Goal: Task Accomplishment & Management: Manage account settings

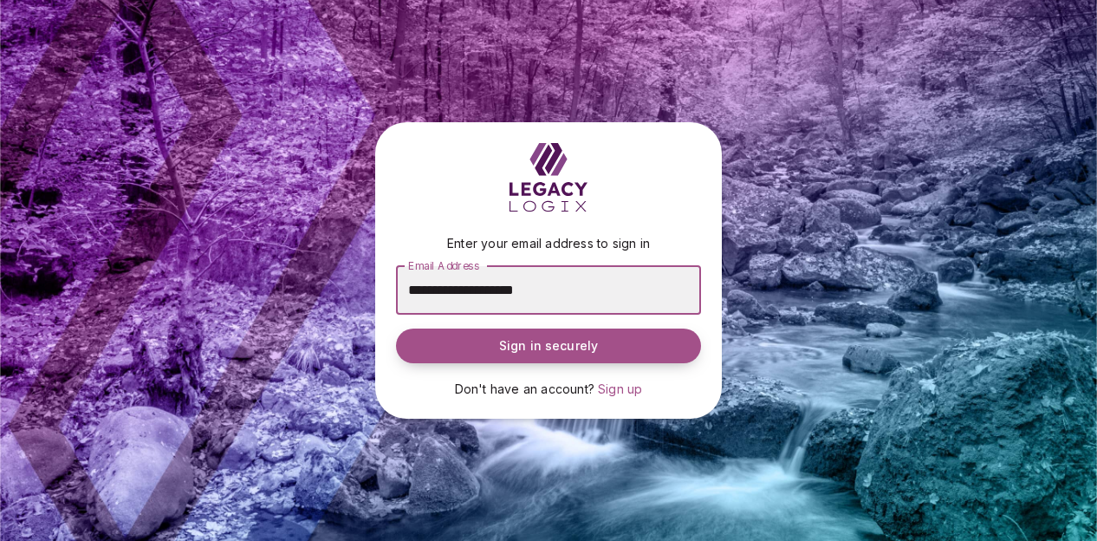
click at [537, 343] on span "Sign in securely" at bounding box center [548, 345] width 99 height 17
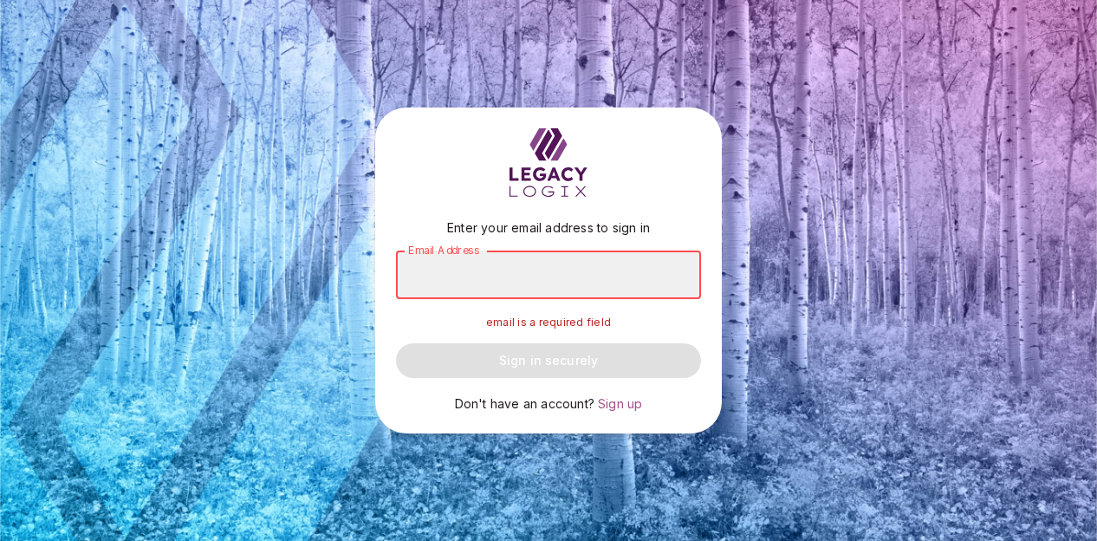
type input "**********"
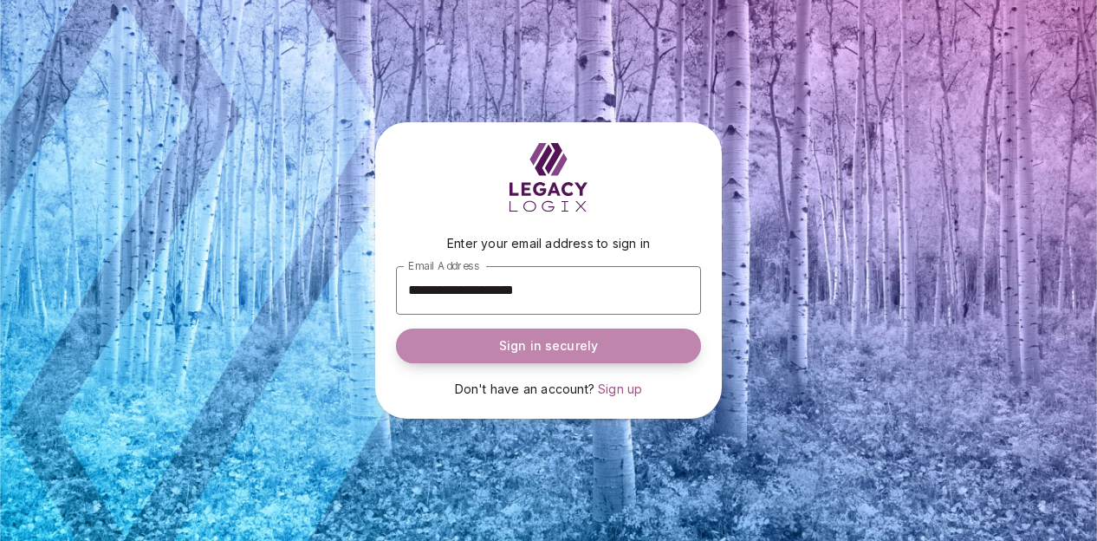
click at [543, 342] on span "Sign in securely" at bounding box center [548, 345] width 99 height 17
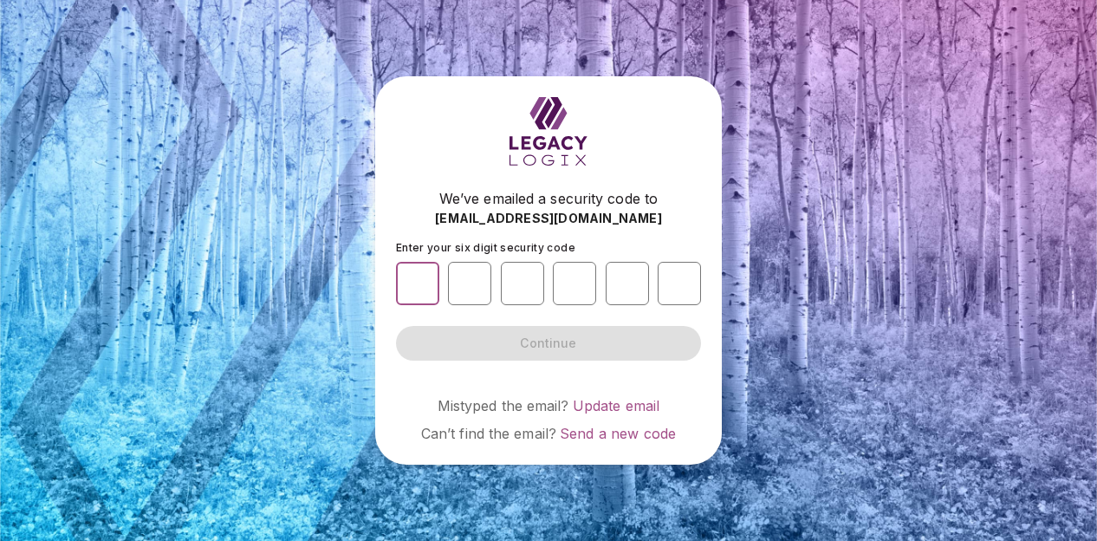
click at [424, 276] on input "number" at bounding box center [417, 283] width 43 height 43
type input "*"
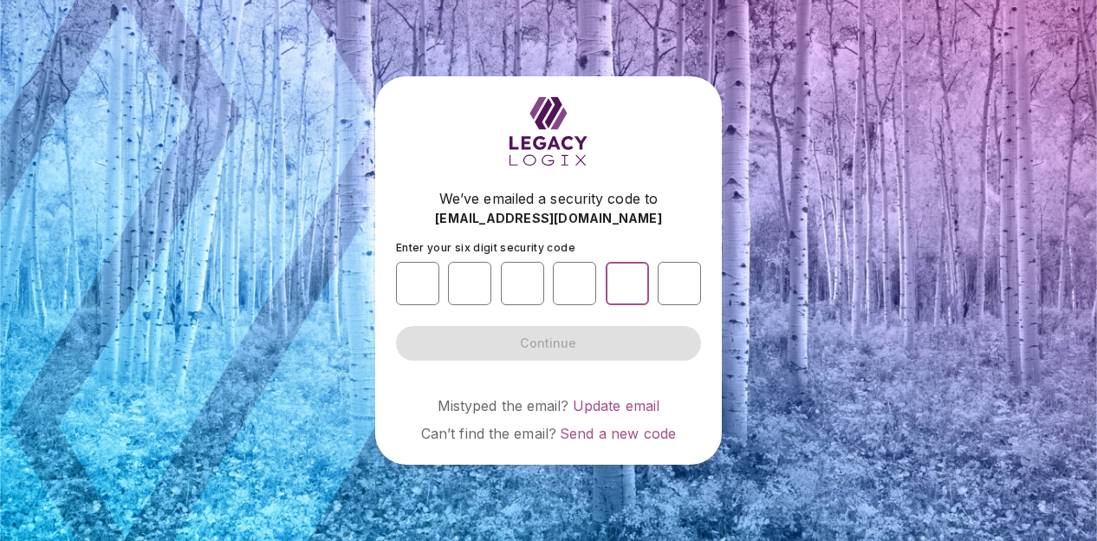
type input "*"
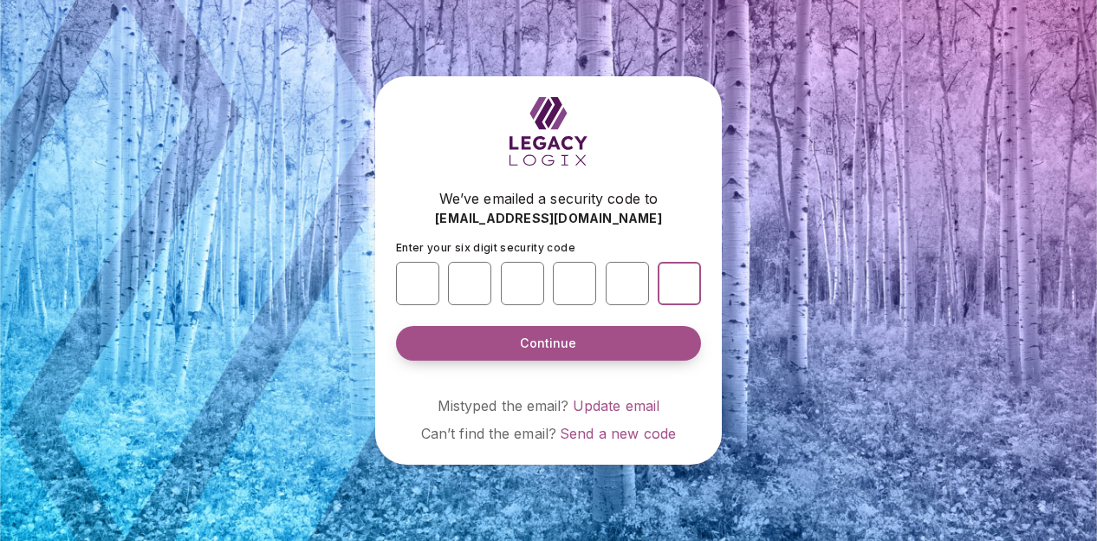
type input "*"
click at [544, 337] on span "Continue" at bounding box center [548, 343] width 56 height 17
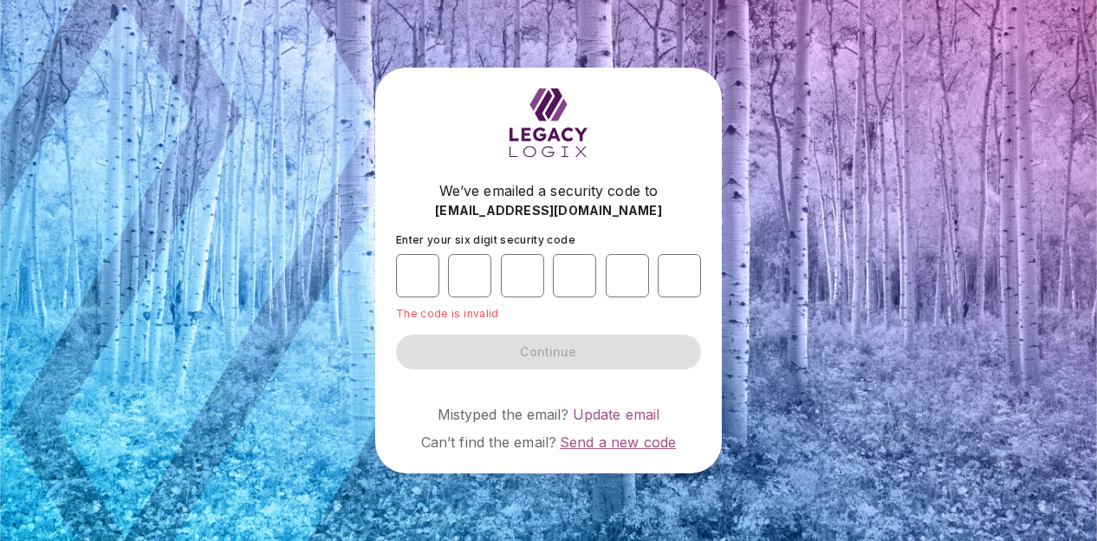
click at [588, 442] on span "Send a new code" at bounding box center [618, 441] width 116 height 17
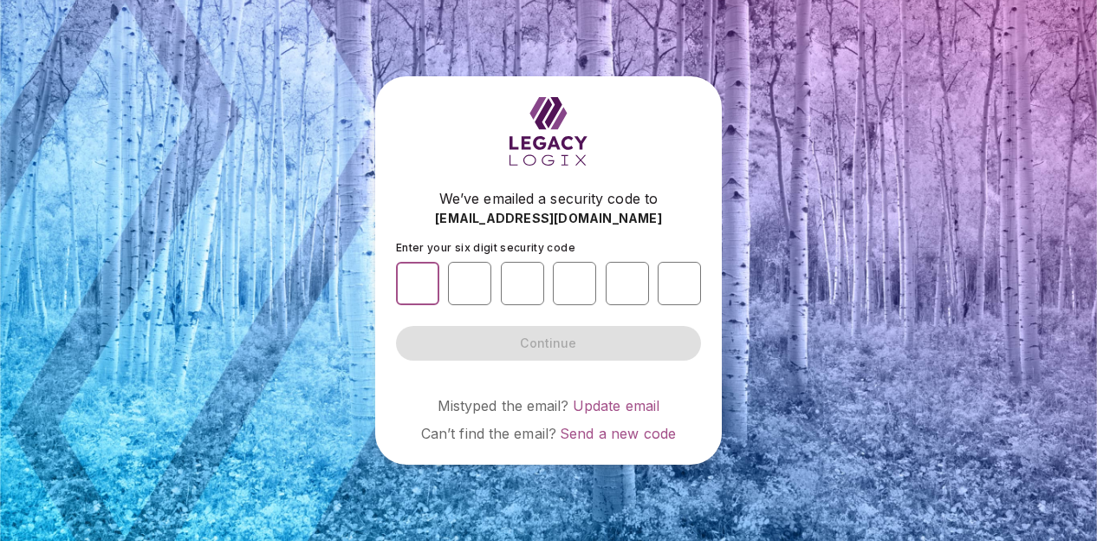
click at [414, 292] on input "number" at bounding box center [417, 283] width 43 height 43
type input "*"
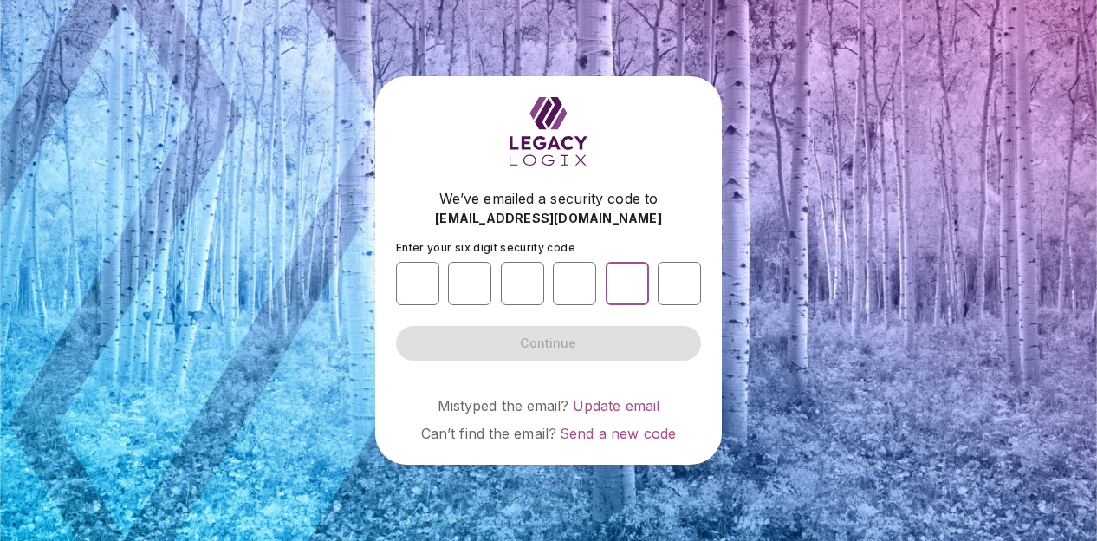
type input "*"
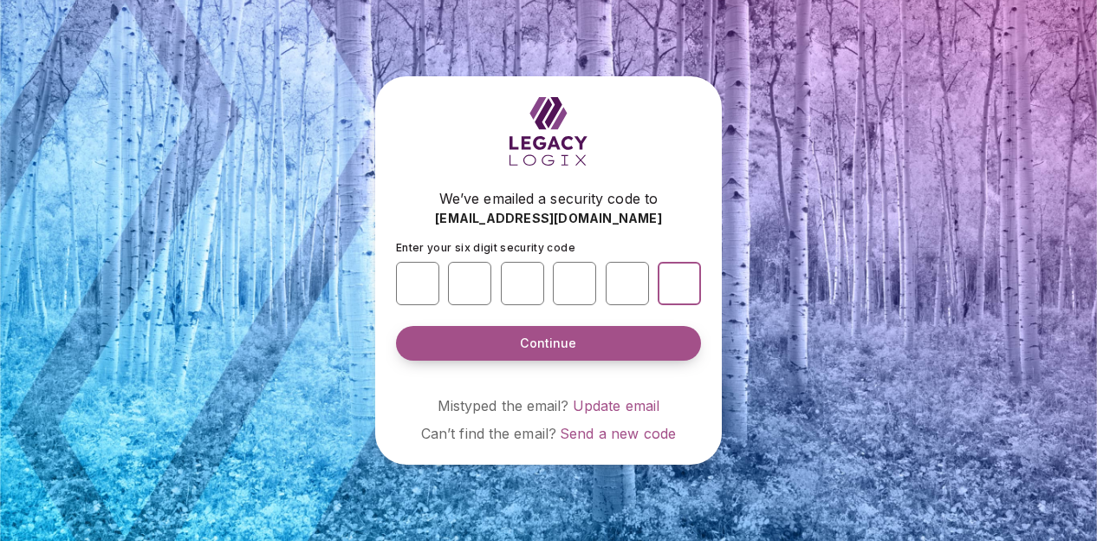
type input "*"
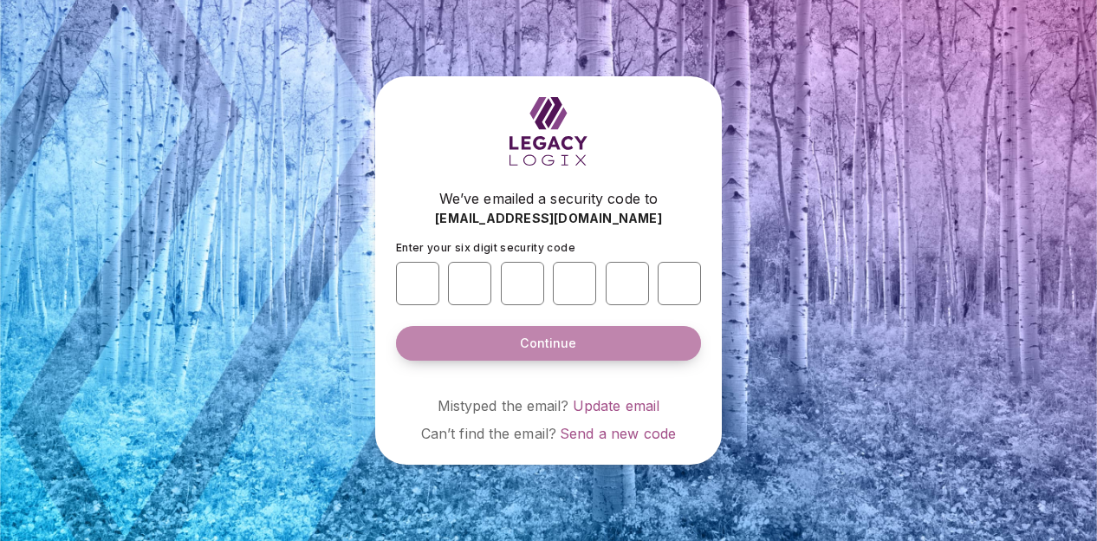
click at [562, 339] on span "Continue" at bounding box center [548, 343] width 56 height 17
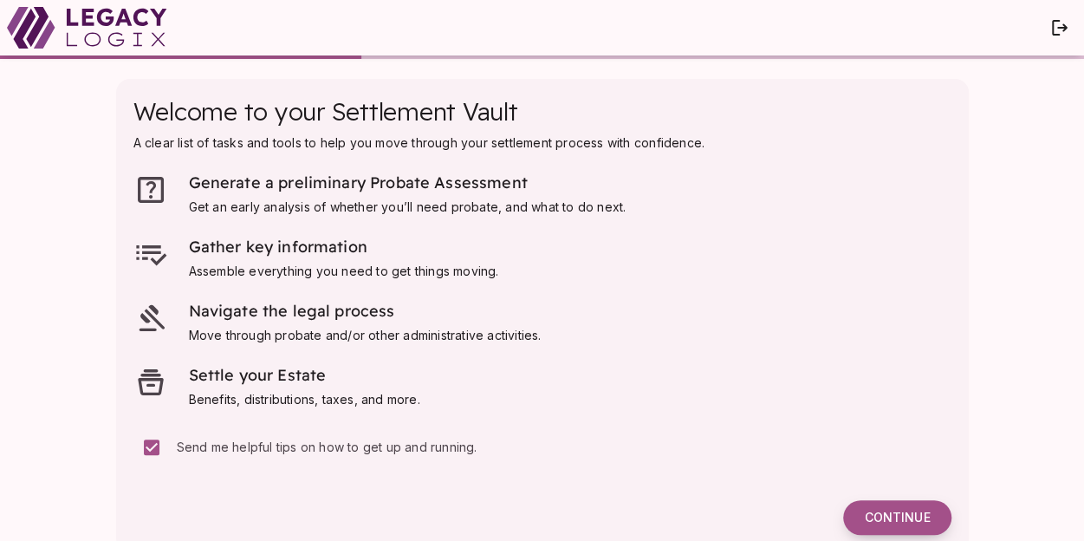
click at [888, 510] on span "Continue" at bounding box center [897, 518] width 66 height 16
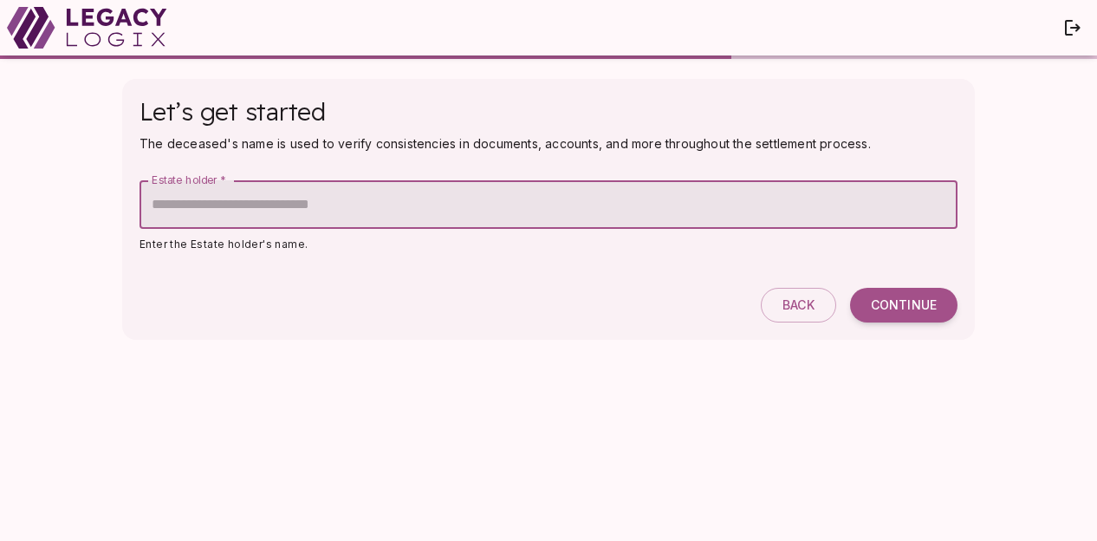
click at [248, 207] on input "Estate holder   *" at bounding box center [549, 204] width 818 height 49
type input "*"
type input "**********"
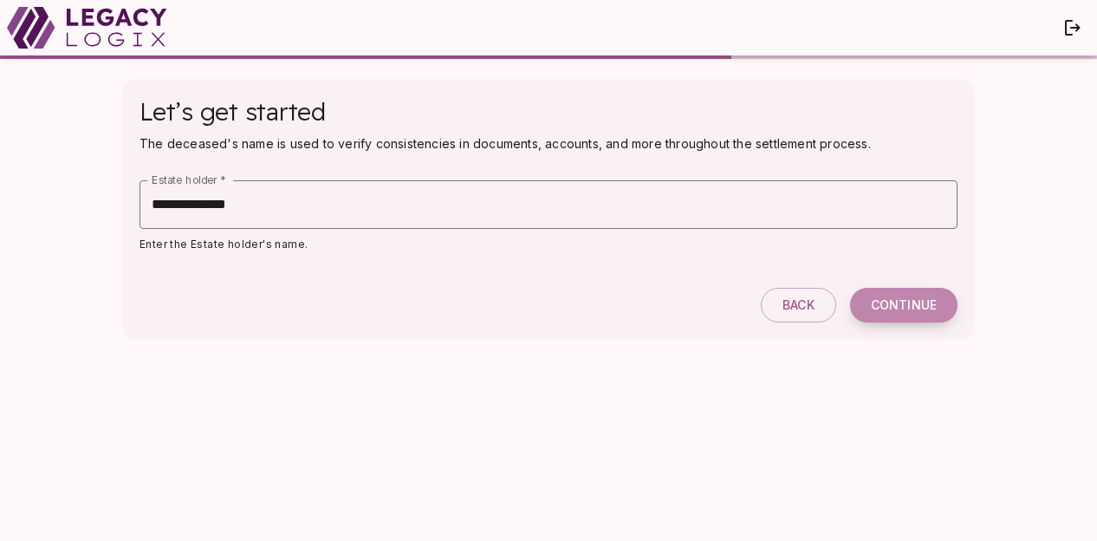
click at [891, 305] on span "Continue" at bounding box center [904, 305] width 66 height 16
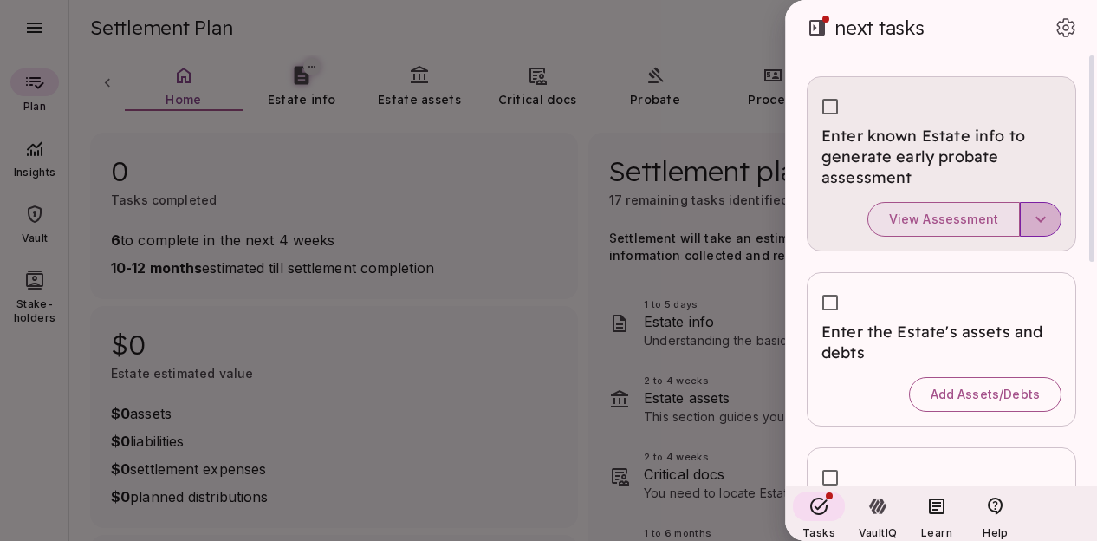
click at [1044, 218] on icon "button" at bounding box center [1041, 220] width 10 height 6
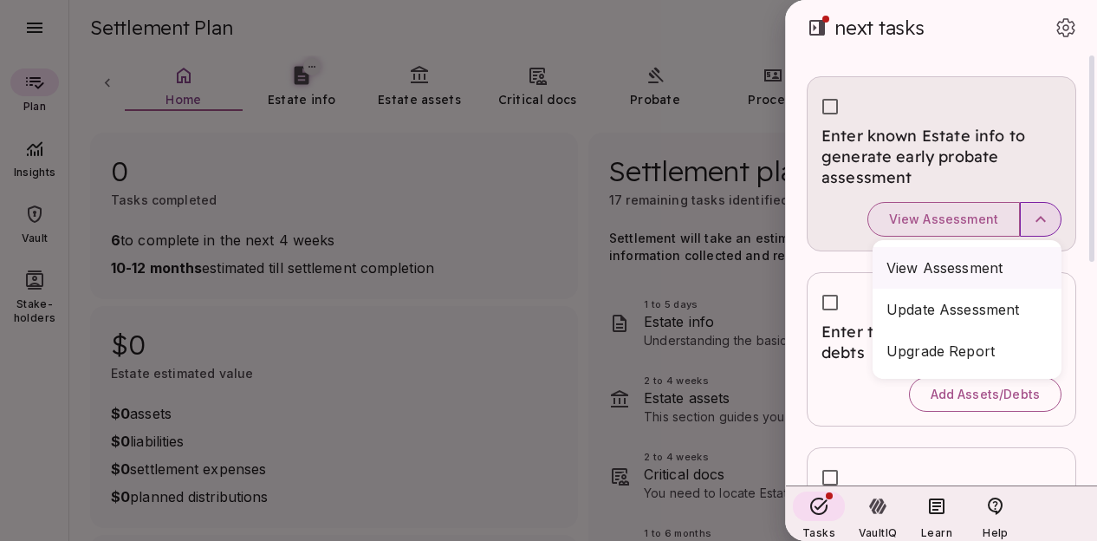
click at [959, 266] on span "View assessment" at bounding box center [967, 267] width 161 height 21
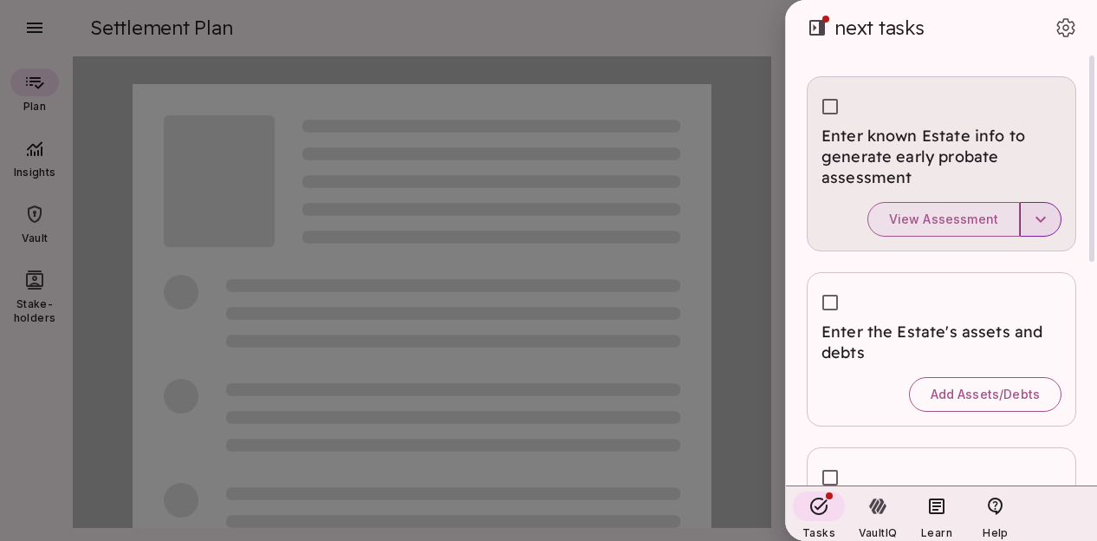
type input "*"
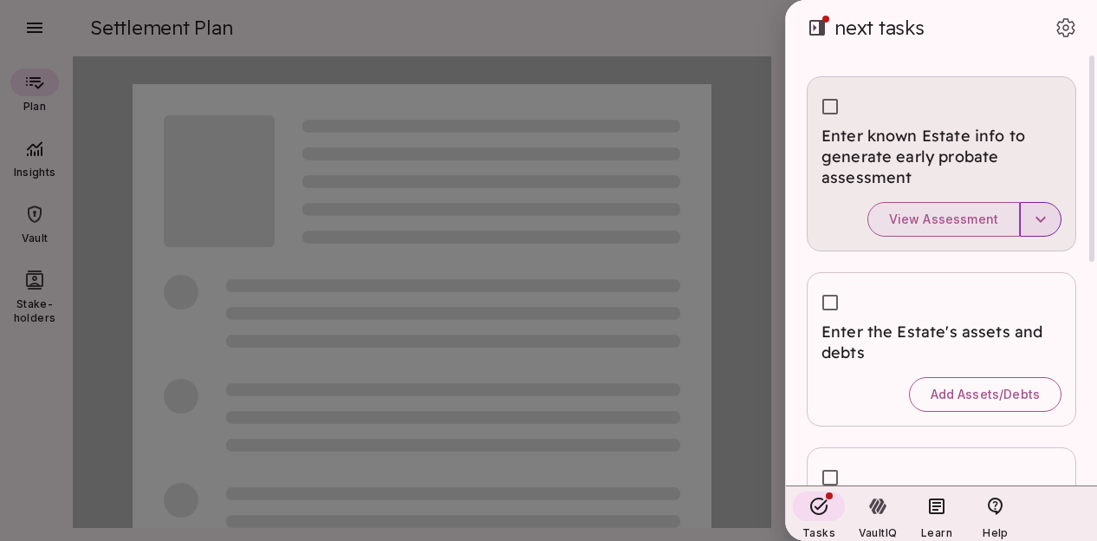
type input "*"
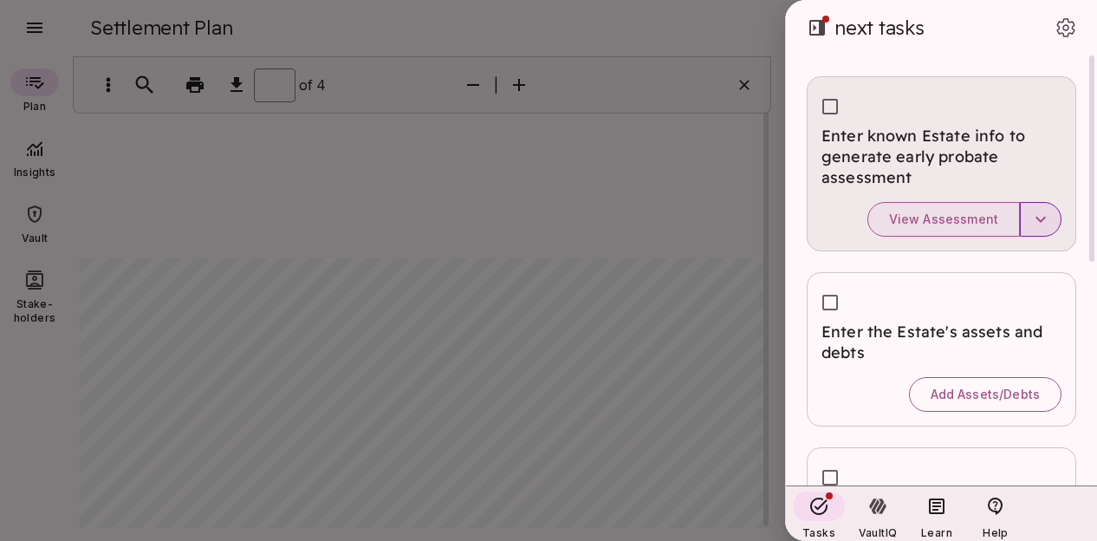
type input "*"
drag, startPoint x: 765, startPoint y: 148, endPoint x: 768, endPoint y: 172, distance: 24.5
click at [768, 172] on div at bounding box center [548, 270] width 1097 height 541
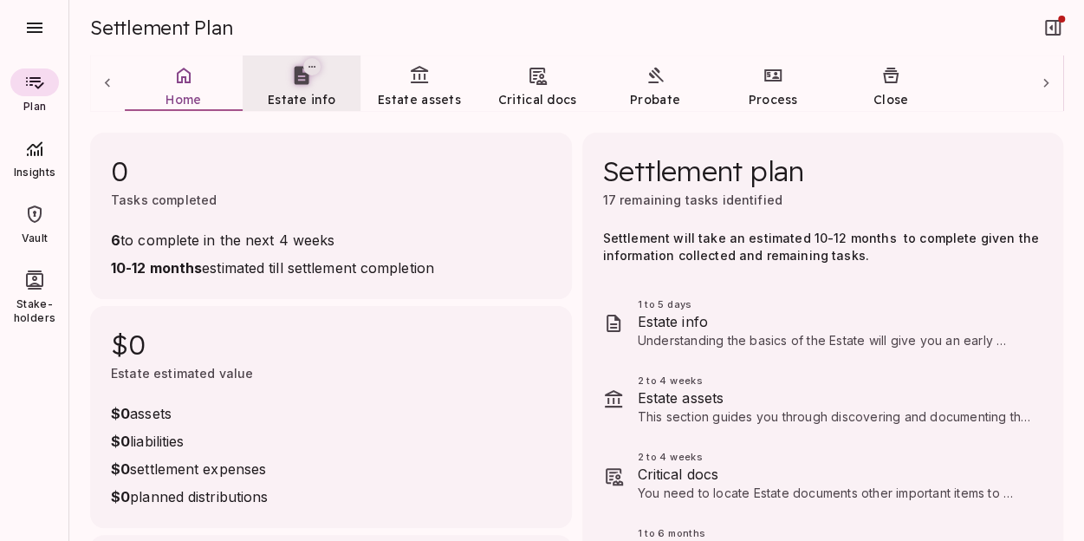
click at [300, 88] on link "Estate info" at bounding box center [302, 86] width 118 height 62
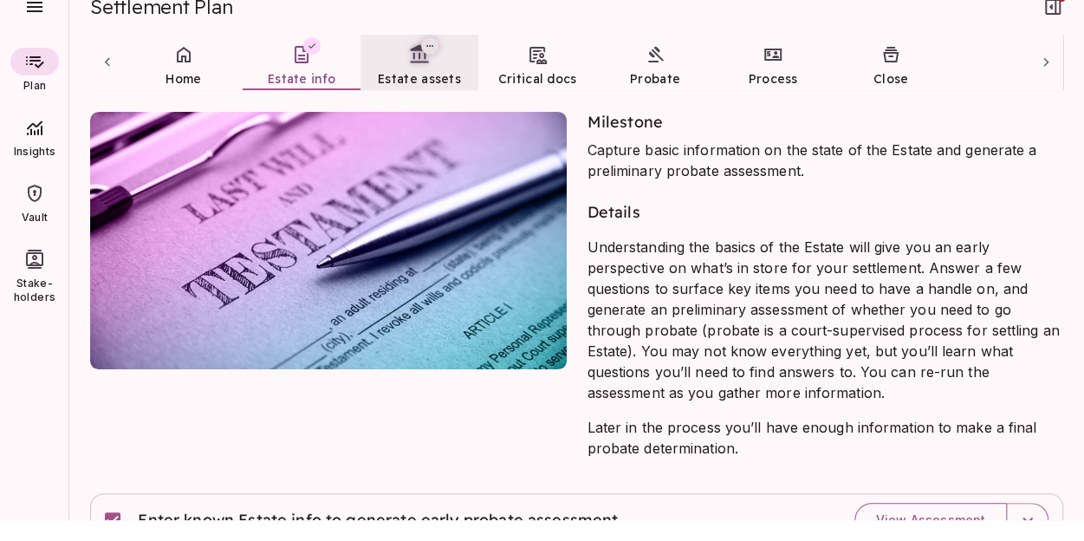
click at [420, 70] on span "Estate assets" at bounding box center [419, 78] width 83 height 17
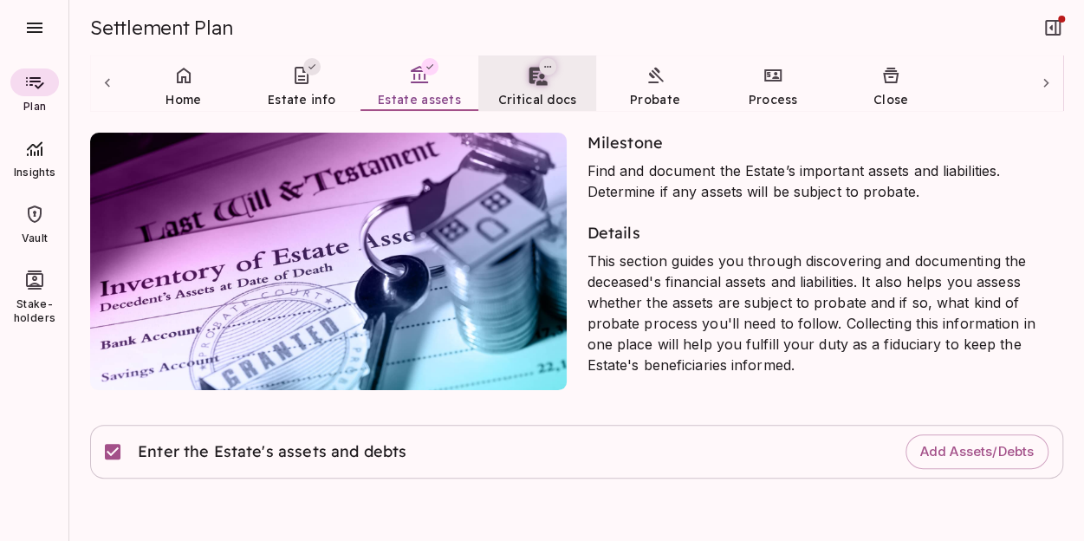
click at [554, 81] on link "Critical docs" at bounding box center [537, 86] width 118 height 62
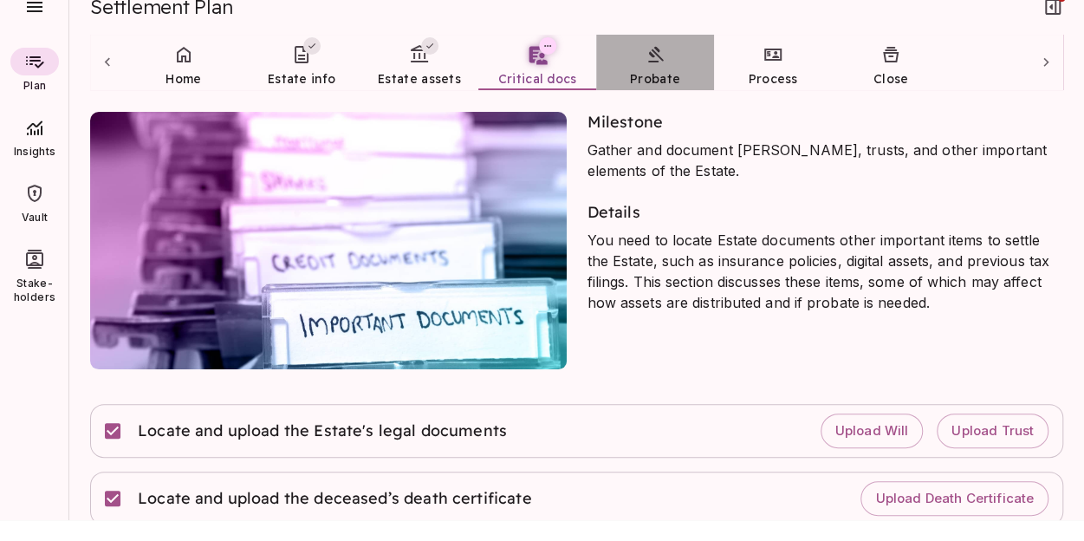
click at [643, 58] on link "Probate" at bounding box center [655, 66] width 118 height 62
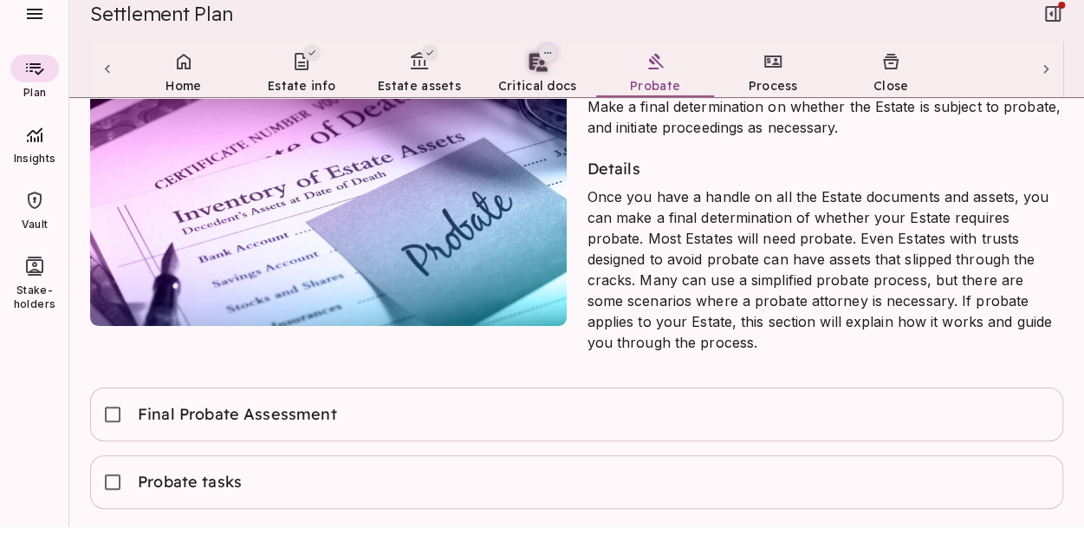
scroll to position [21, 0]
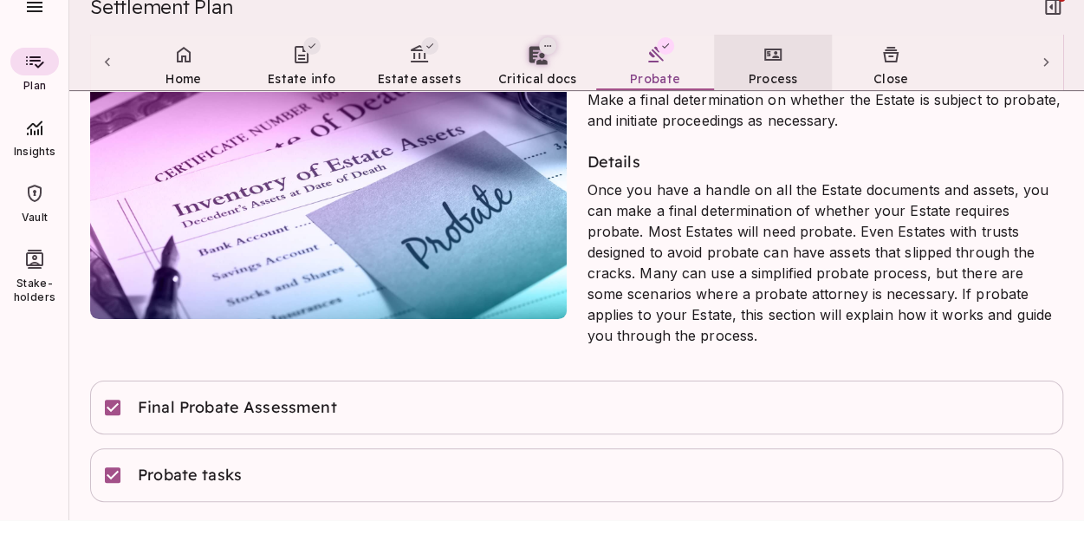
click at [775, 49] on icon at bounding box center [773, 55] width 17 height 12
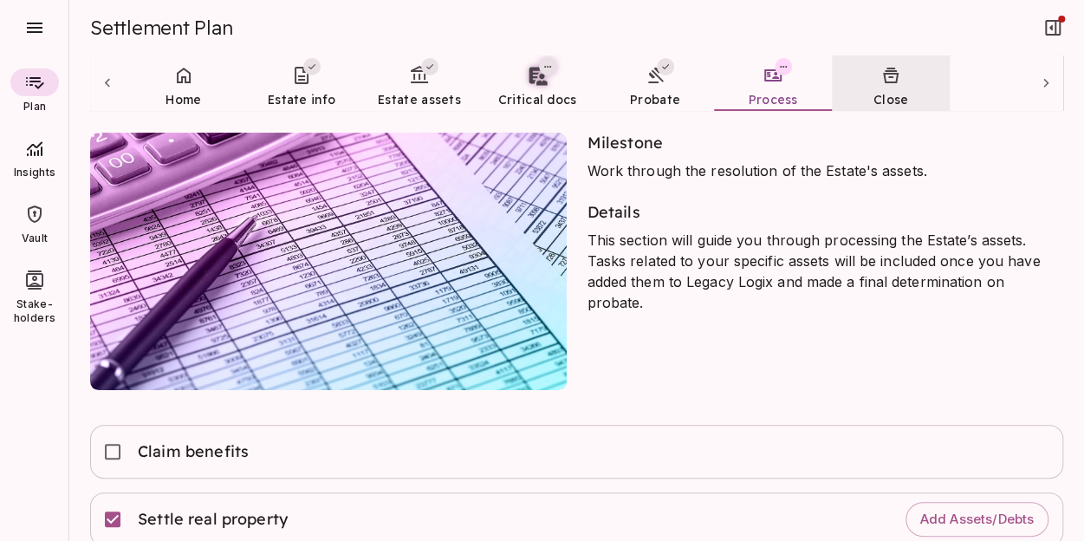
click at [888, 79] on icon at bounding box center [891, 75] width 21 height 21
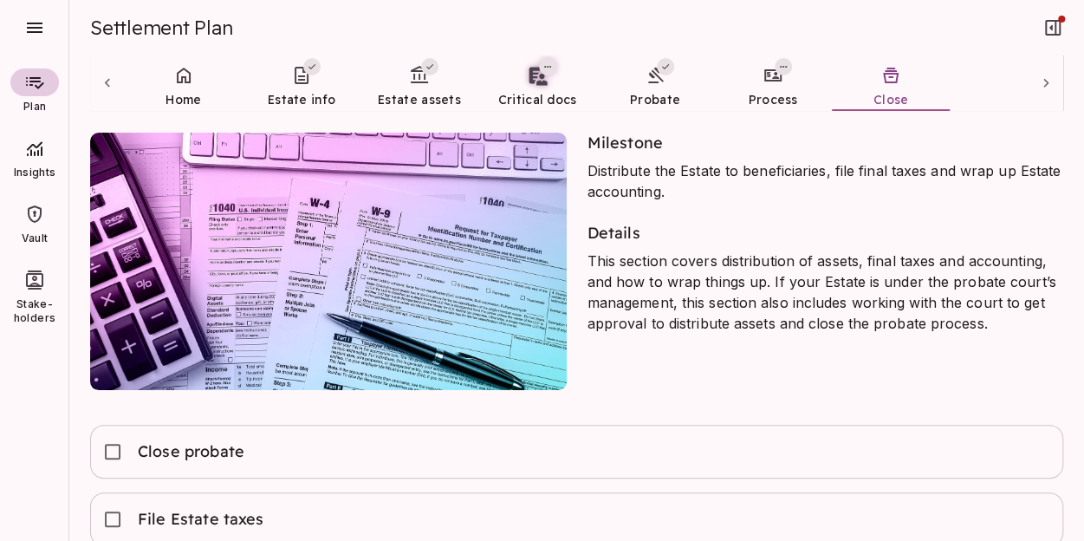
click at [33, 77] on icon at bounding box center [35, 83] width 18 height 12
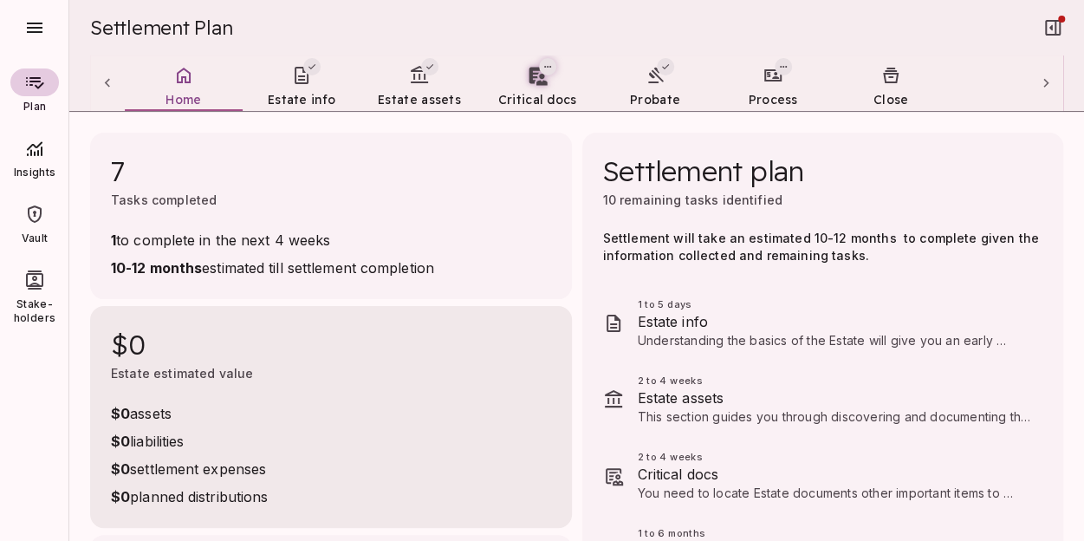
scroll to position [87, 0]
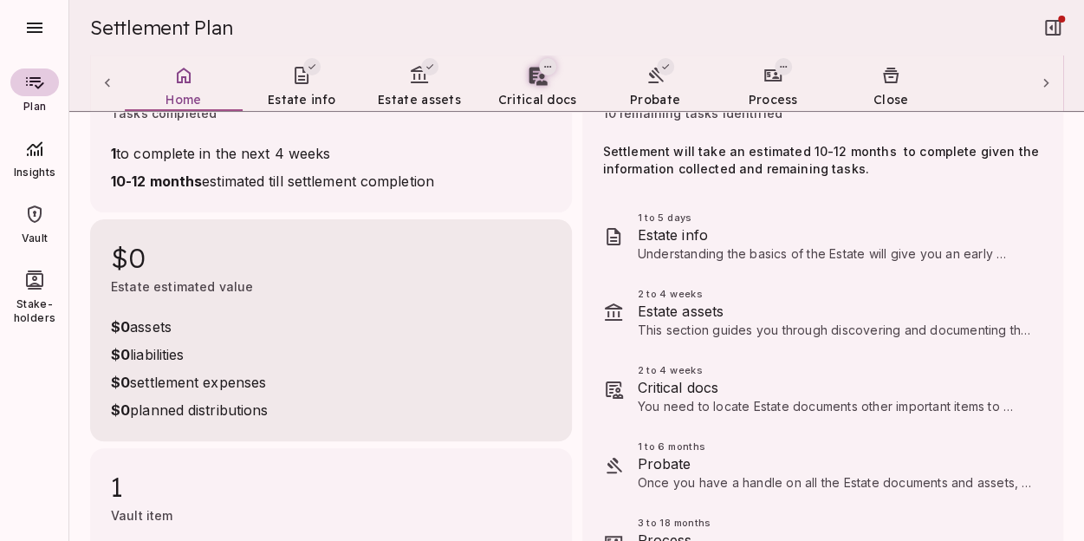
click at [140, 259] on span "$0" at bounding box center [331, 257] width 440 height 35
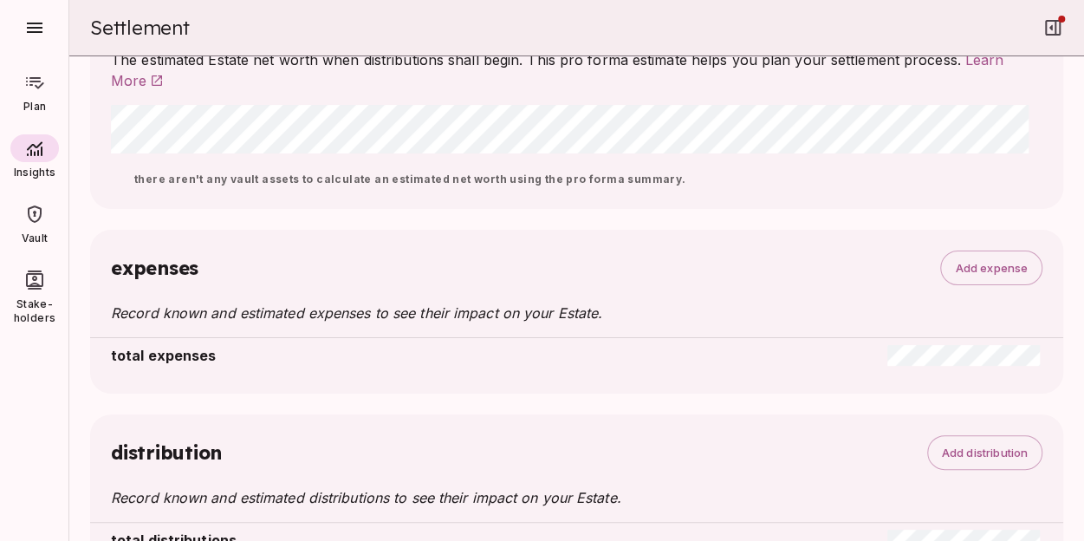
click at [242, 308] on span "Record known and estimated expenses to see their impact on your Estate." at bounding box center [356, 312] width 491 height 17
click at [525, 350] on div "total expenses" at bounding box center [421, 355] width 621 height 21
click at [293, 305] on span "Record known and estimated expenses to see their impact on your Estate." at bounding box center [356, 312] width 491 height 17
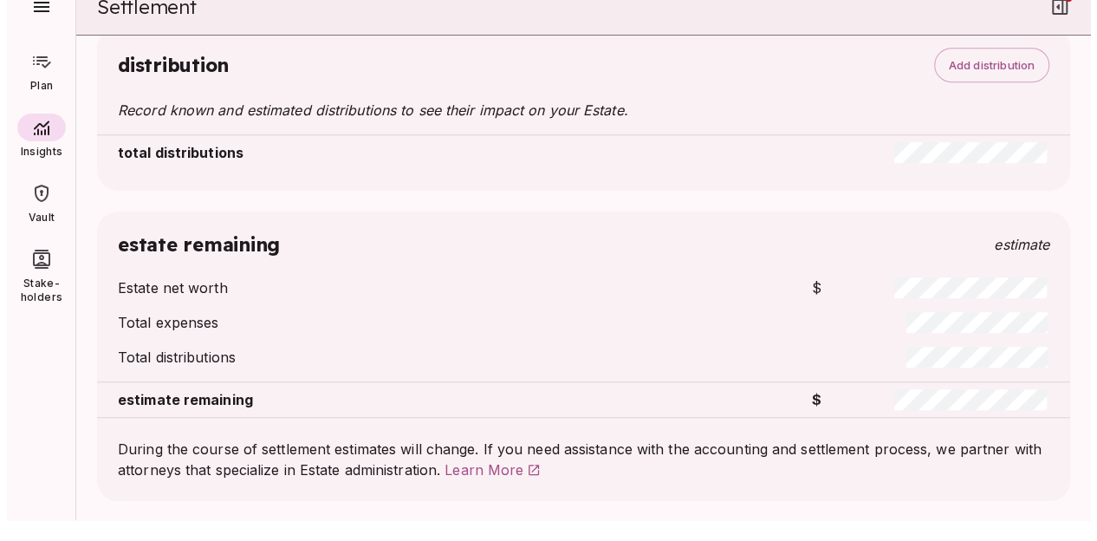
scroll to position [0, 0]
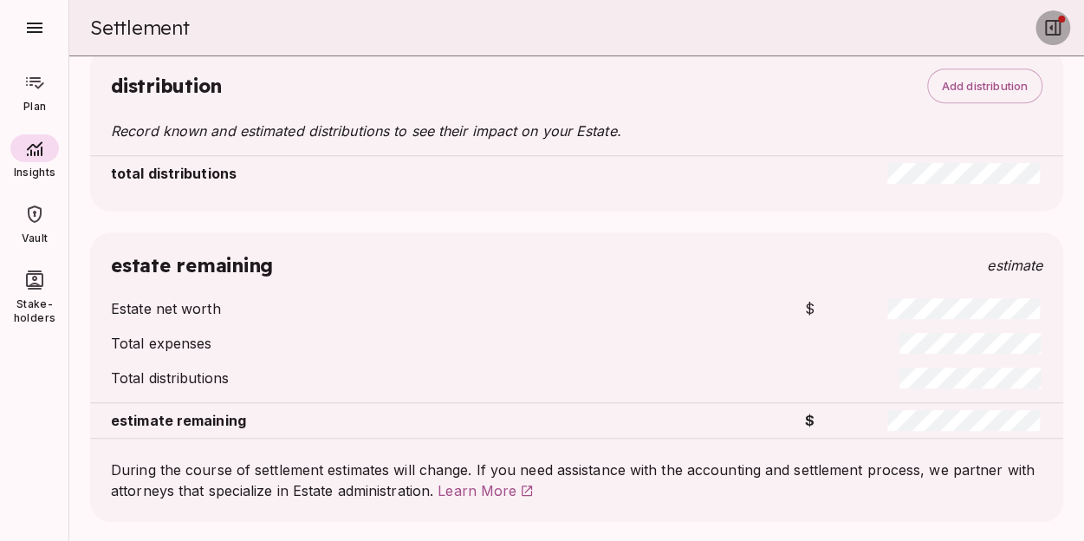
click at [1049, 24] on icon "button" at bounding box center [1053, 27] width 21 height 21
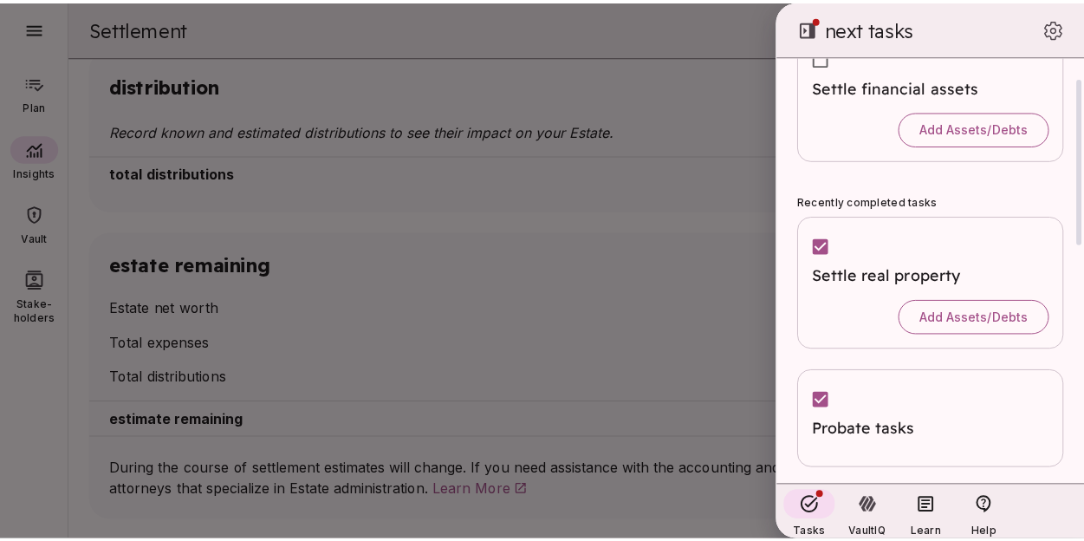
scroll to position [67, 0]
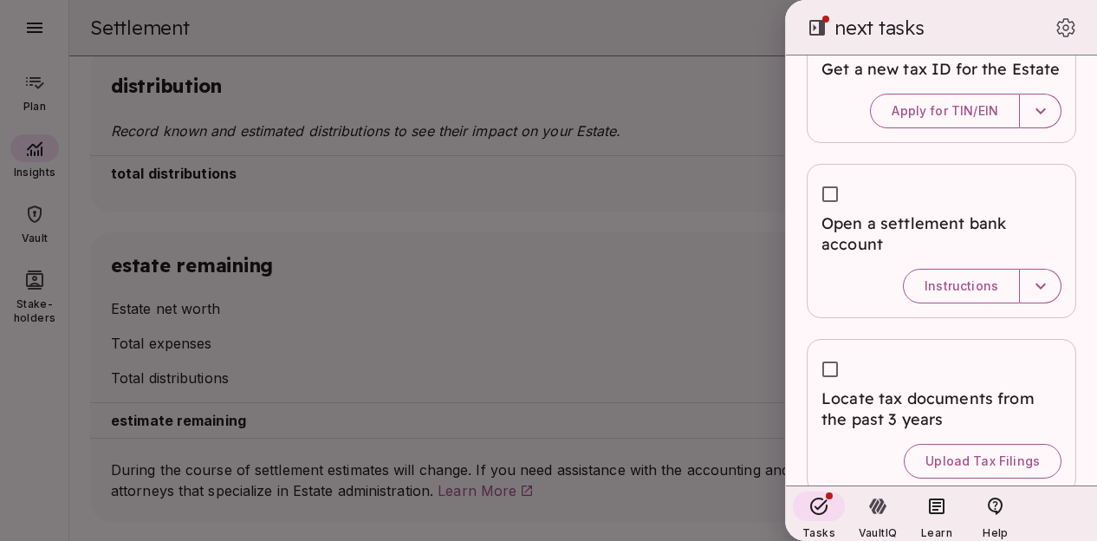
click at [567, 21] on div at bounding box center [548, 270] width 1097 height 541
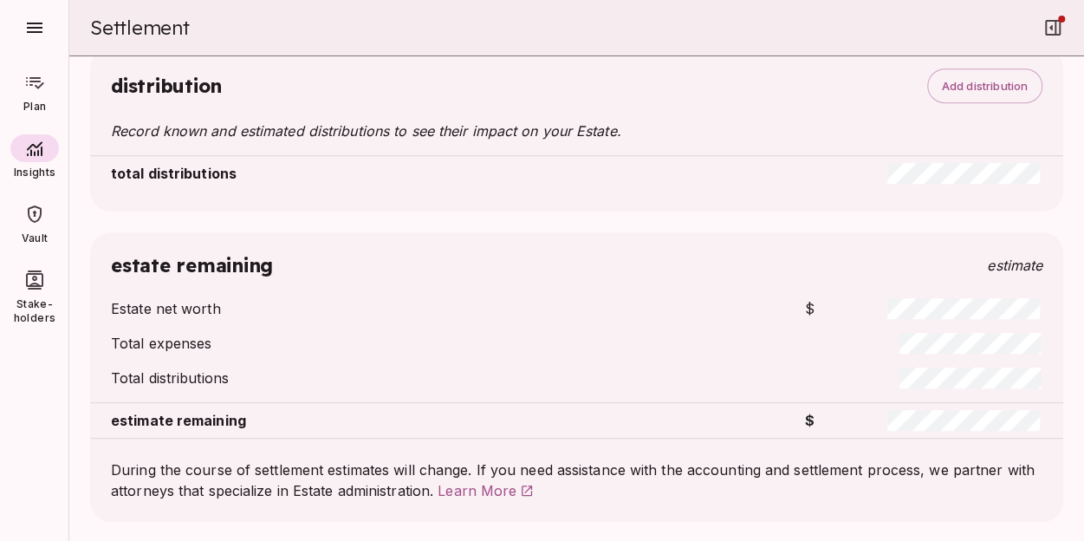
click at [31, 78] on icon at bounding box center [35, 83] width 18 height 12
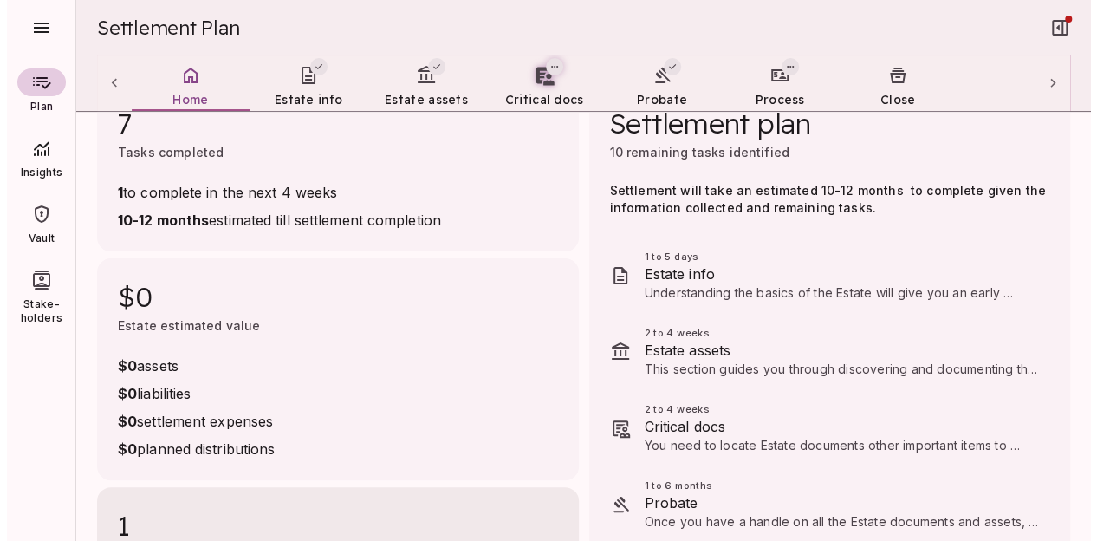
scroll to position [0, 0]
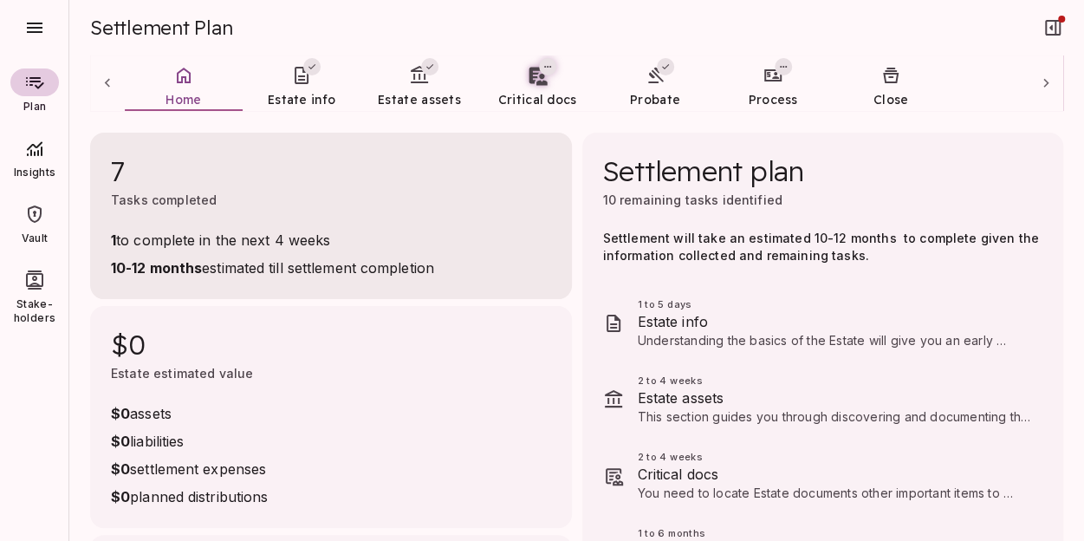
click at [122, 169] on span "7" at bounding box center [331, 170] width 440 height 35
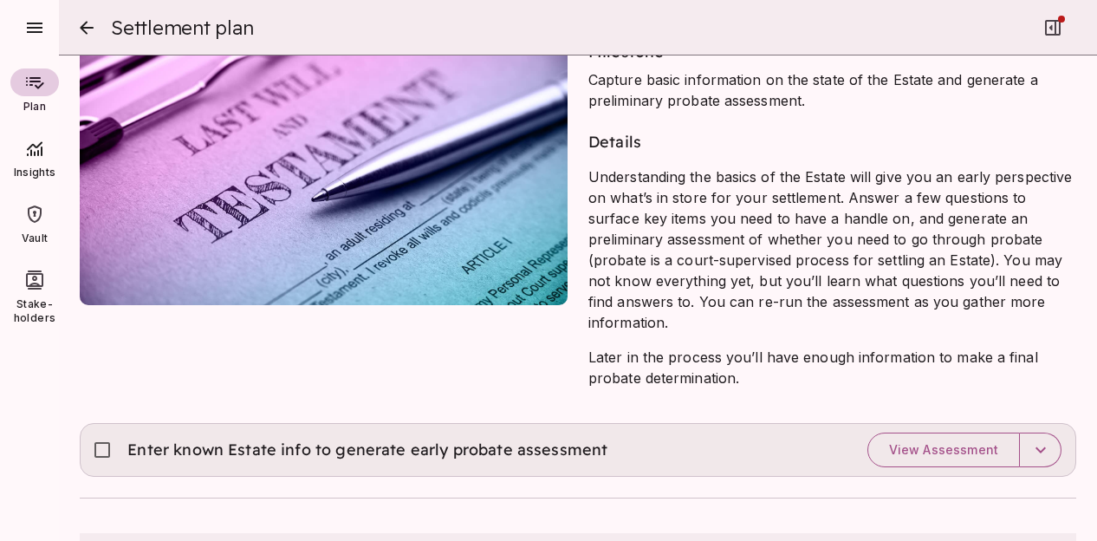
scroll to position [260, 0]
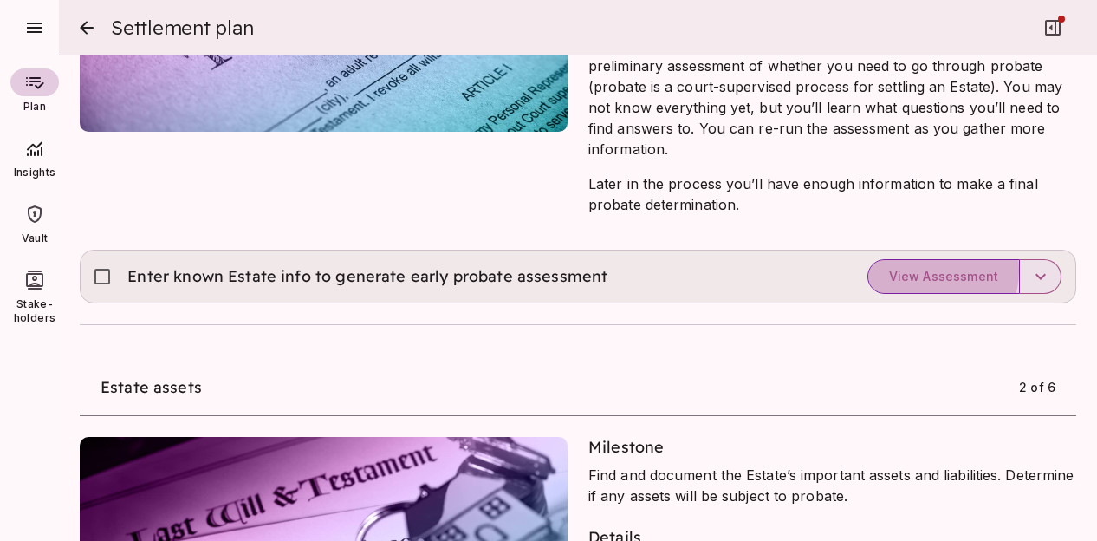
click at [919, 270] on span "View Assessment" at bounding box center [943, 277] width 109 height 16
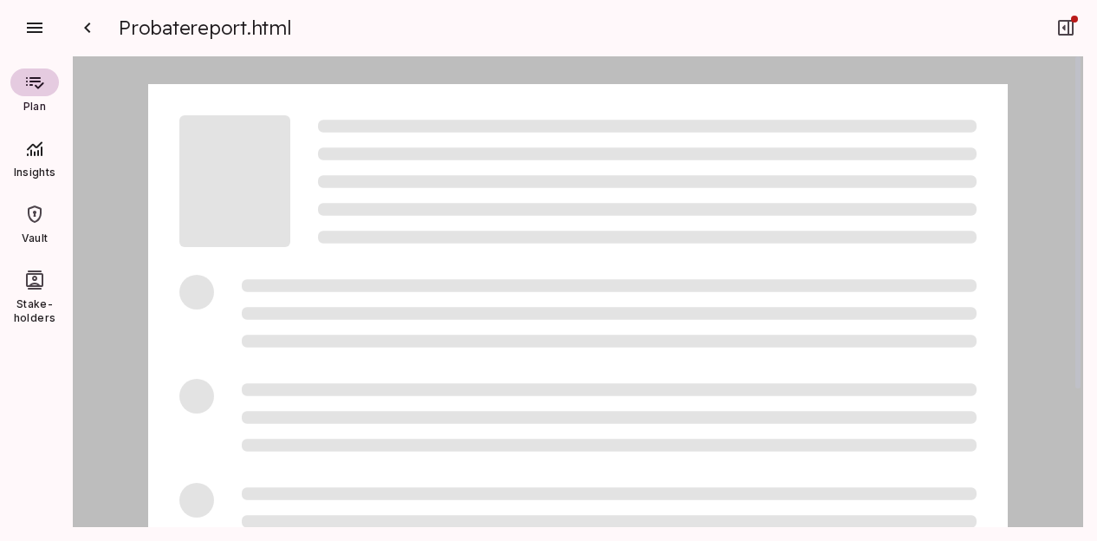
scroll to position [1, 0]
type input "*"
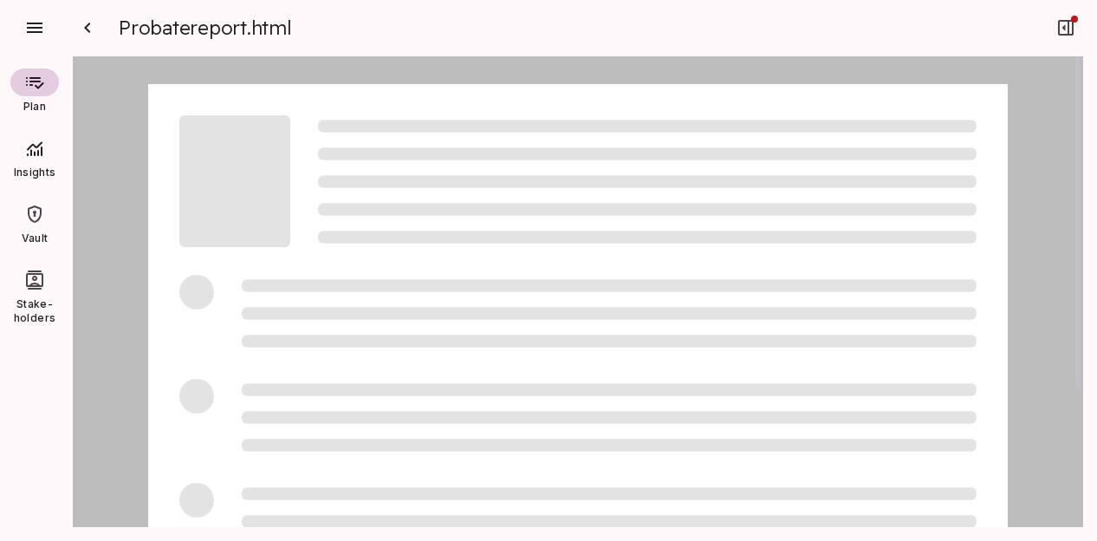
type input "*"
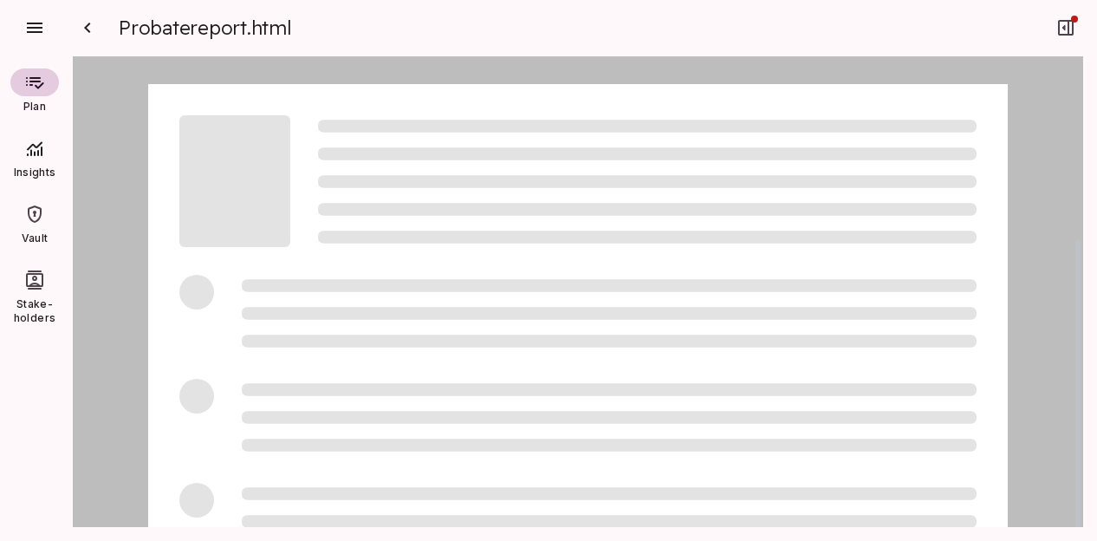
type input "*"
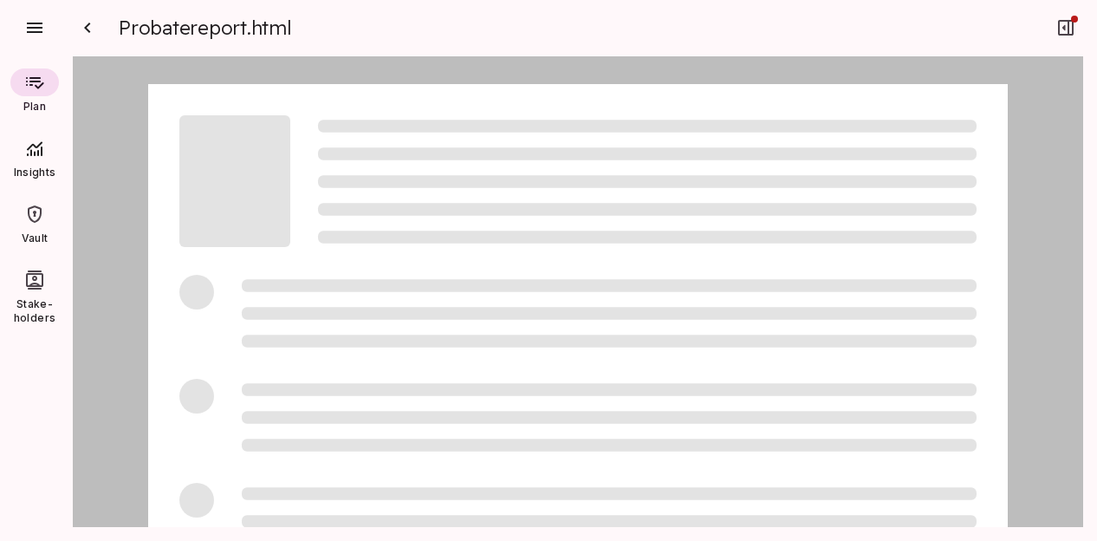
type input "*"
drag, startPoint x: 1084, startPoint y: 164, endPoint x: 440, endPoint y: 224, distance: 646.8
click at [1089, 262] on div at bounding box center [578, 298] width 1038 height 485
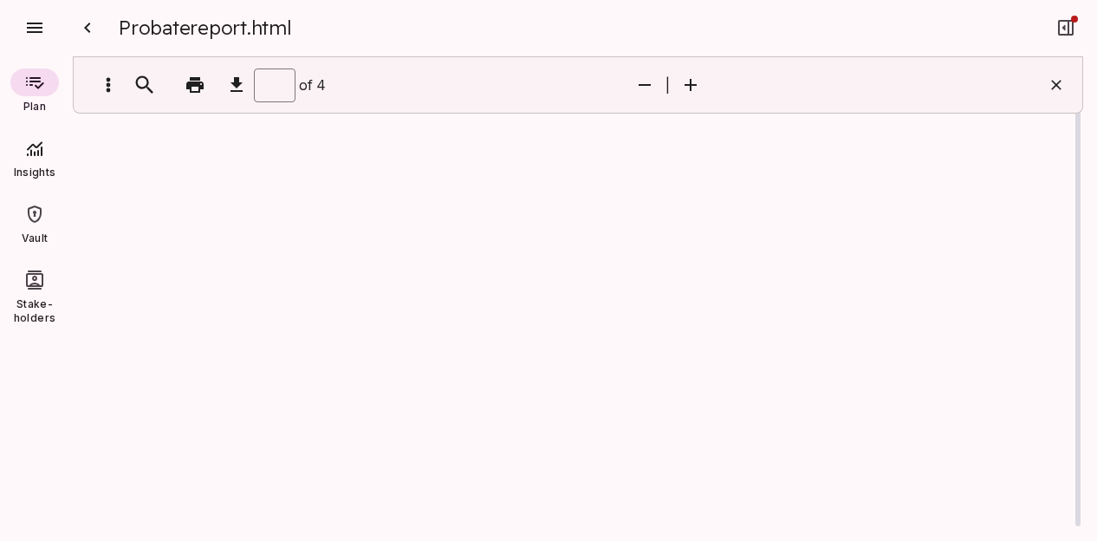
type input "*"
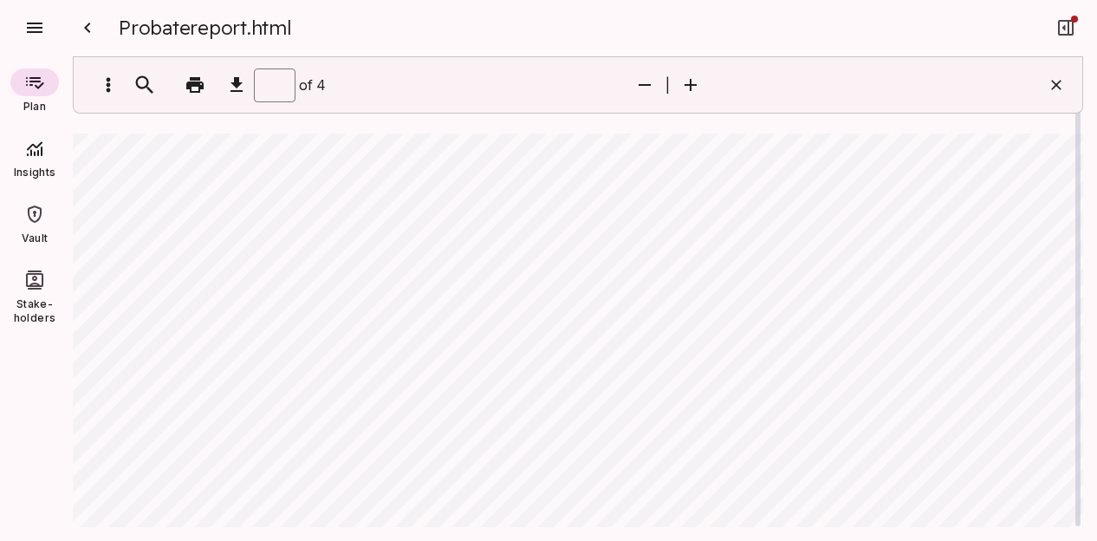
type input "*"
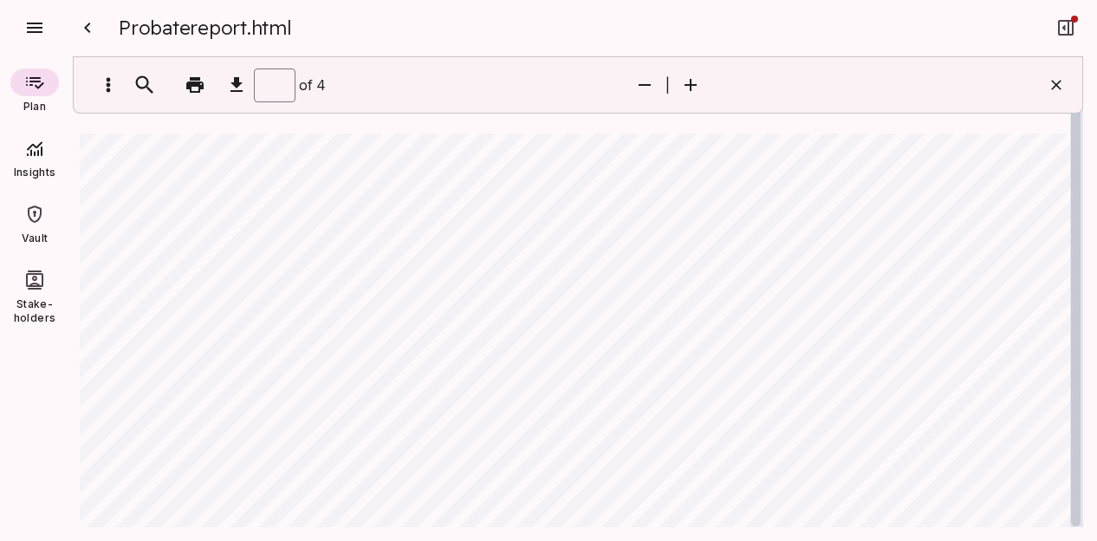
drag, startPoint x: 1077, startPoint y: 143, endPoint x: 1080, endPoint y: 185, distance: 41.8
click at [1079, 176] on div at bounding box center [1076, 291] width 10 height 469
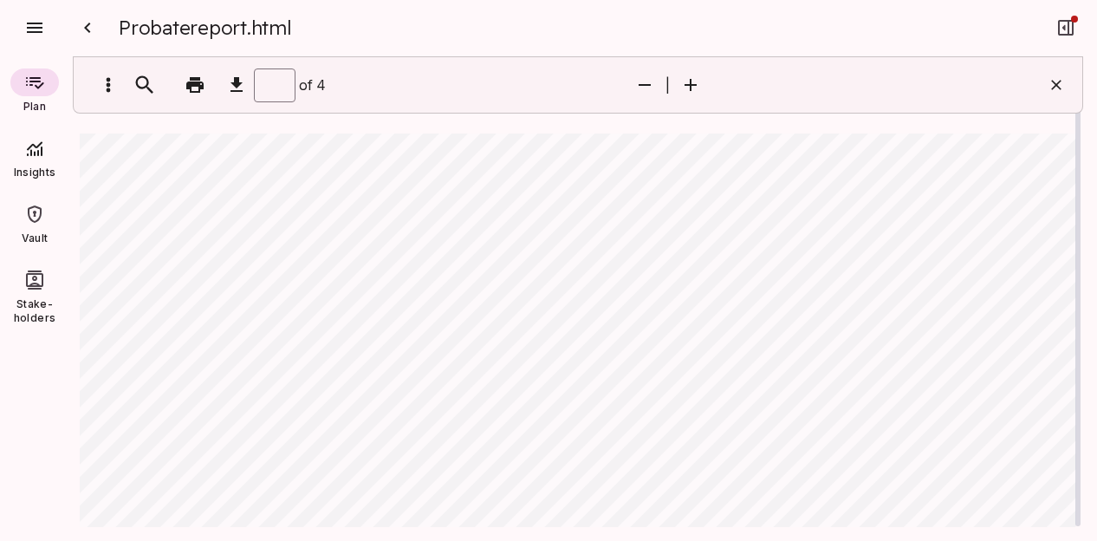
click at [1073, 517] on div at bounding box center [1076, 291] width 13 height 471
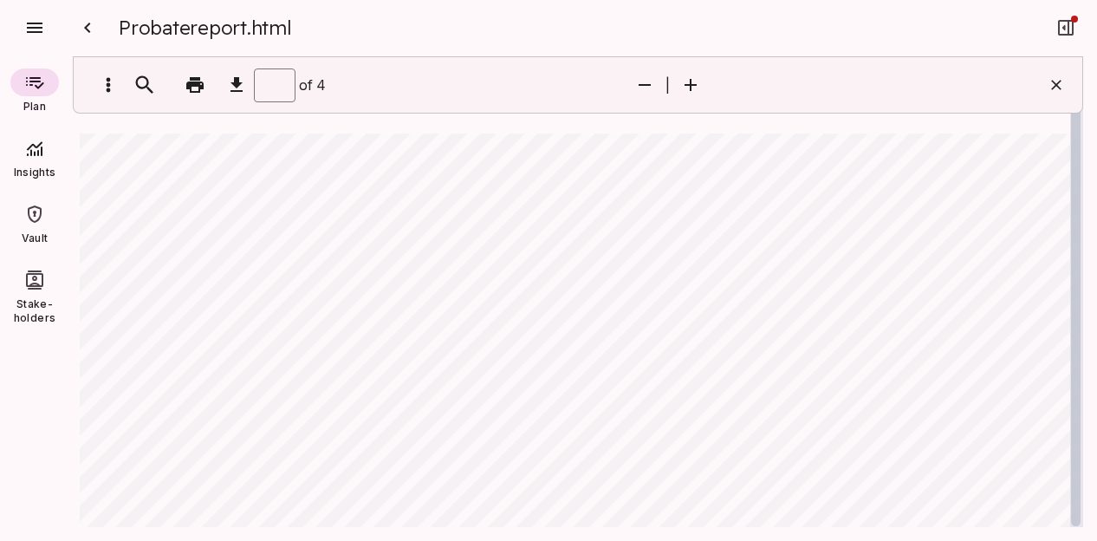
click at [1075, 165] on div at bounding box center [1076, 291] width 13 height 471
click at [1082, 418] on div at bounding box center [1076, 291] width 13 height 471
click at [1072, 519] on div at bounding box center [1076, 291] width 10 height 469
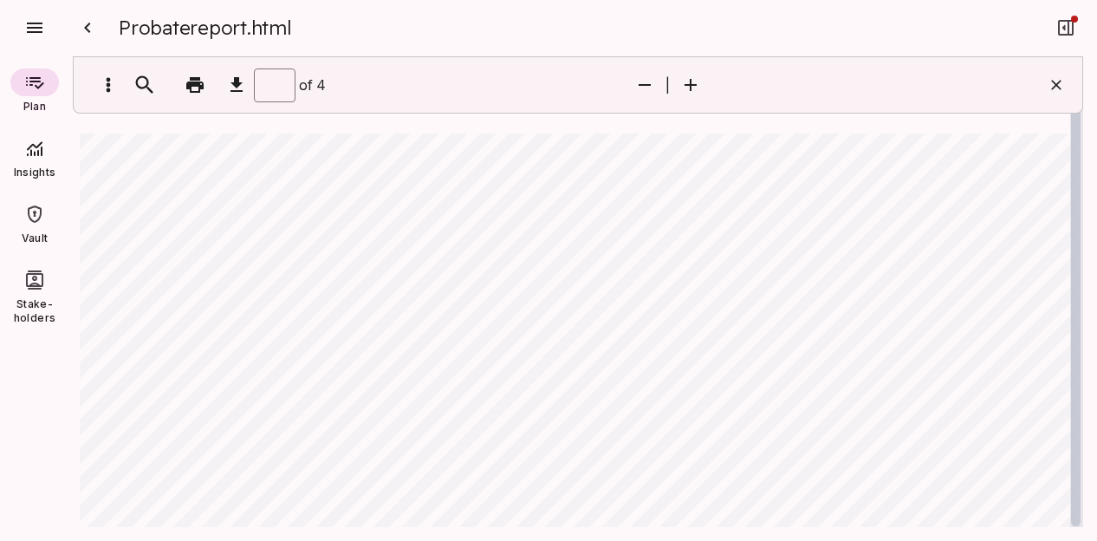
scroll to position [173, 0]
click at [1075, 519] on div at bounding box center [1076, 291] width 10 height 469
click at [1077, 518] on div at bounding box center [1076, 291] width 10 height 469
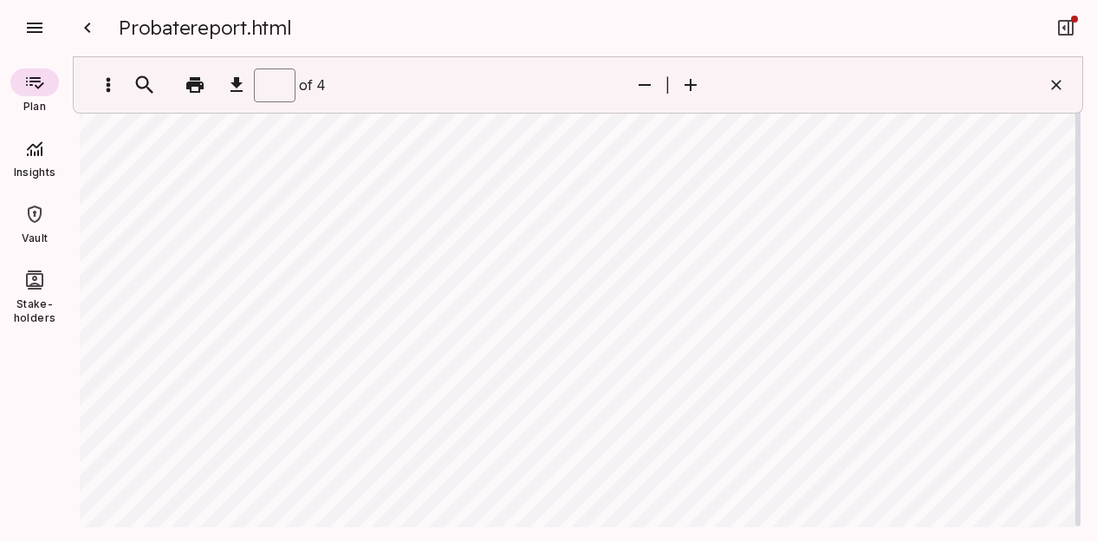
drag, startPoint x: 1077, startPoint y: 518, endPoint x: 851, endPoint y: 504, distance: 225.8
click at [1077, 422] on div at bounding box center [1078, 291] width 5 height 469
type input "*"
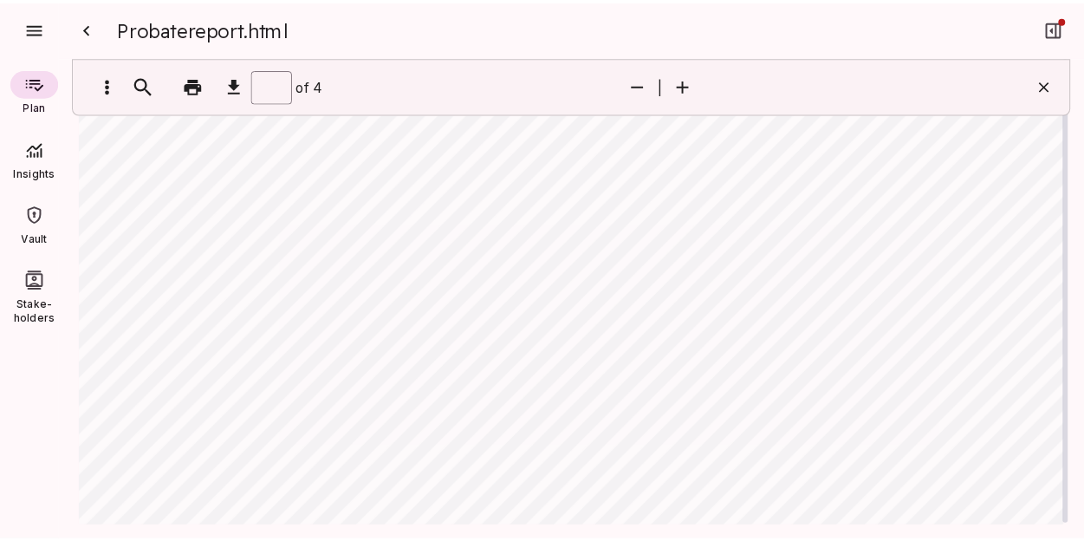
scroll to position [3897, 0]
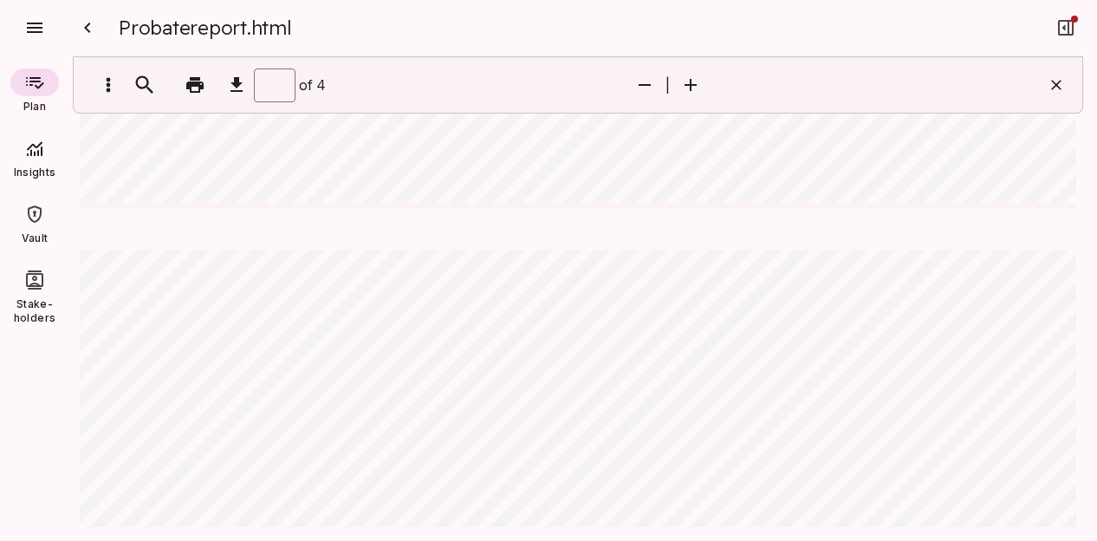
click at [35, 158] on icon at bounding box center [34, 148] width 21 height 21
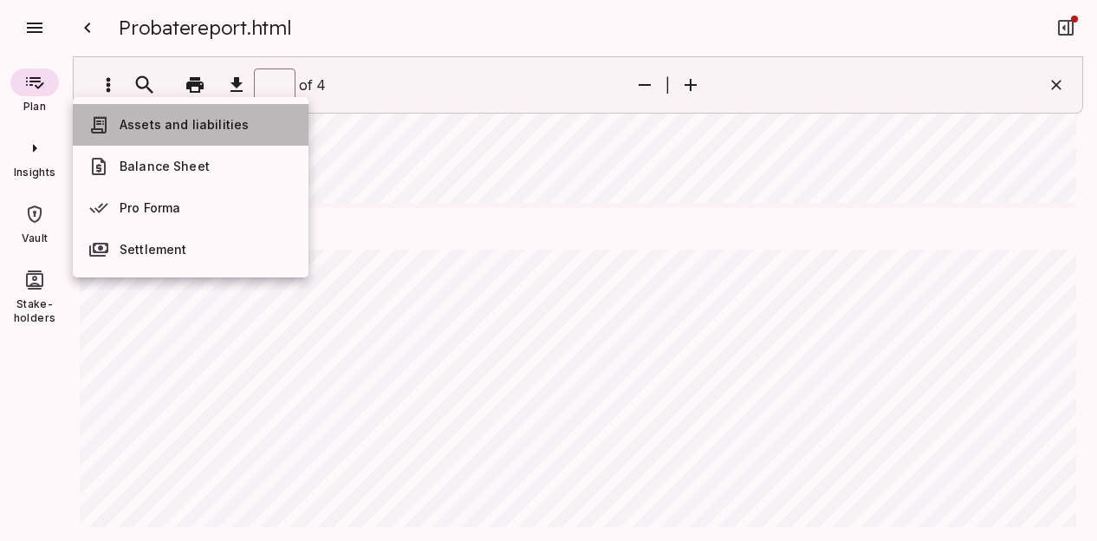
click at [201, 126] on span "Assets and liabilities" at bounding box center [184, 124] width 129 height 15
type input "*"
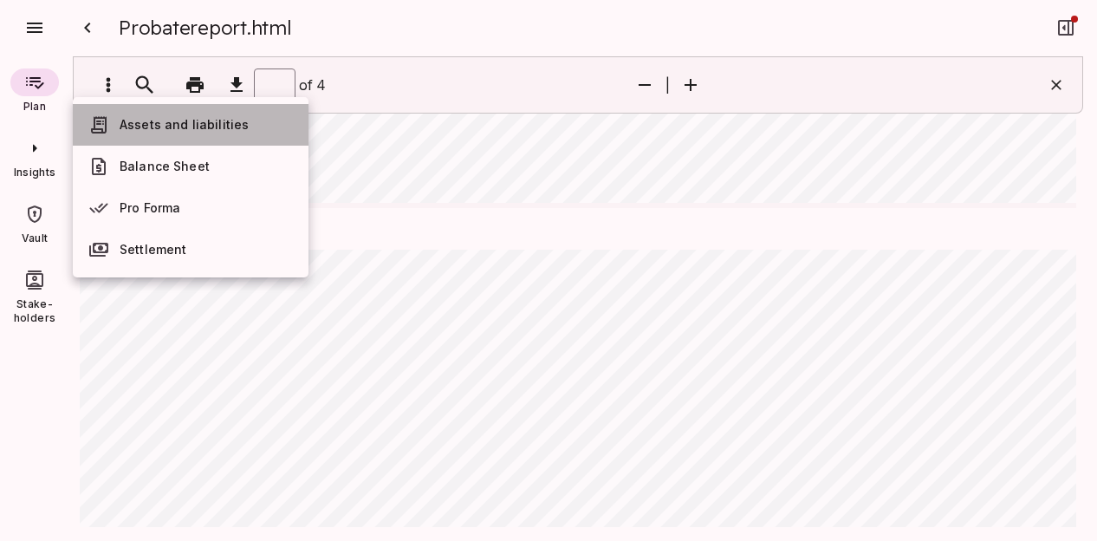
type input "*"
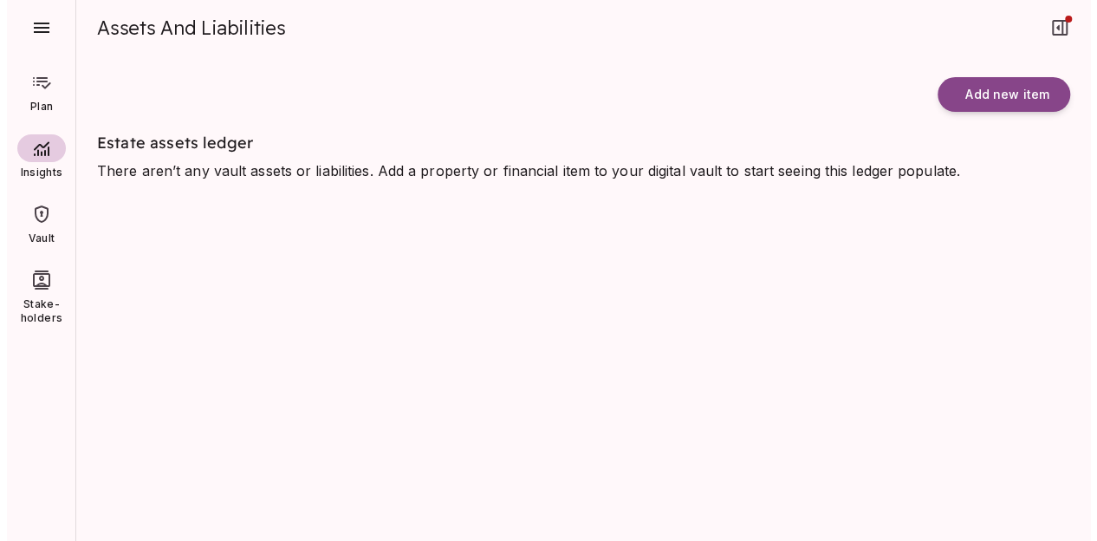
scroll to position [0, 0]
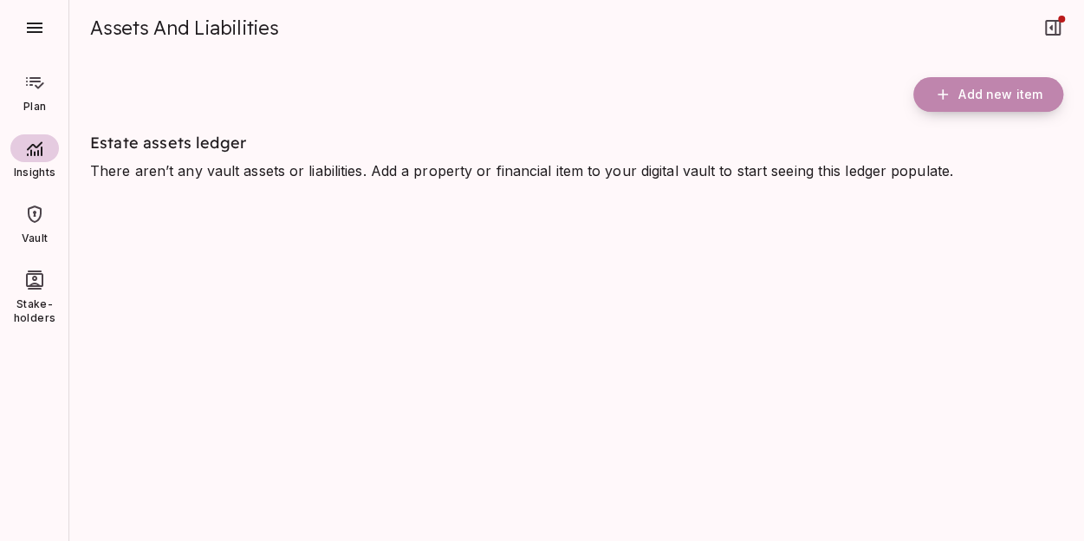
click at [970, 93] on span "Add new item" at bounding box center [1001, 95] width 84 height 16
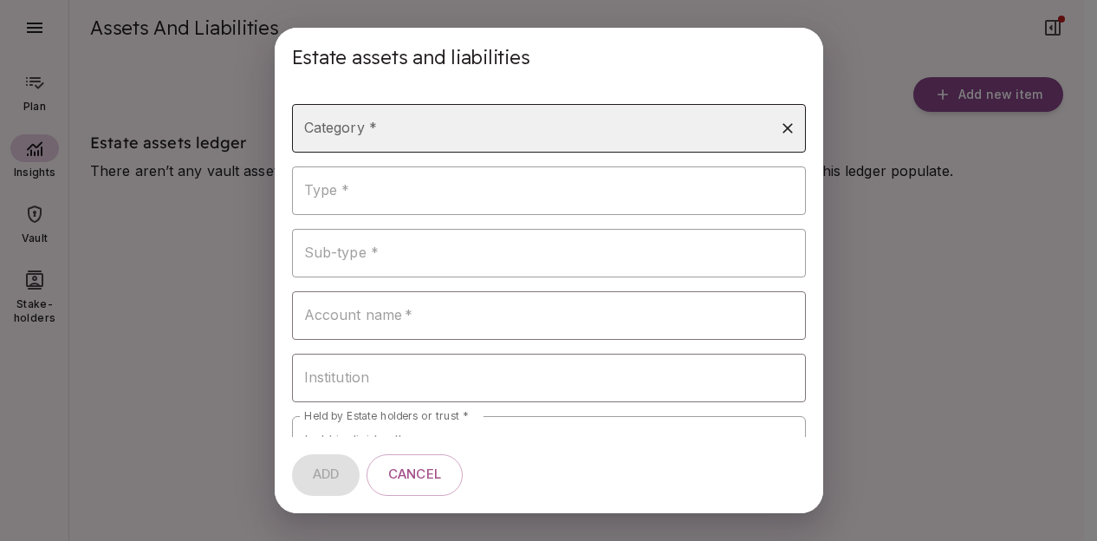
click at [511, 120] on input "Category *" at bounding box center [536, 128] width 472 height 33
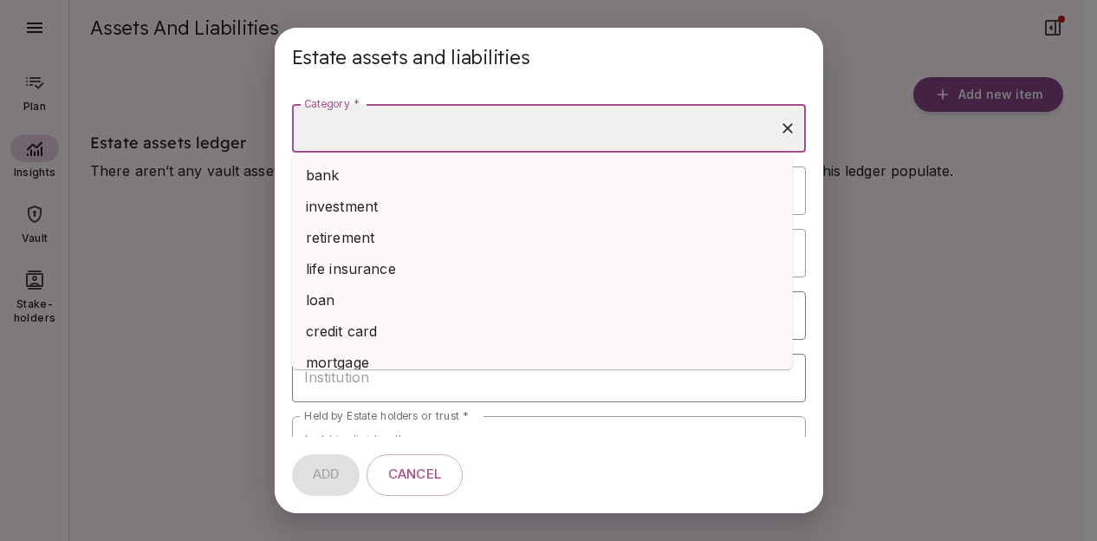
click at [357, 360] on li "mortgage" at bounding box center [542, 362] width 501 height 31
type input "********"
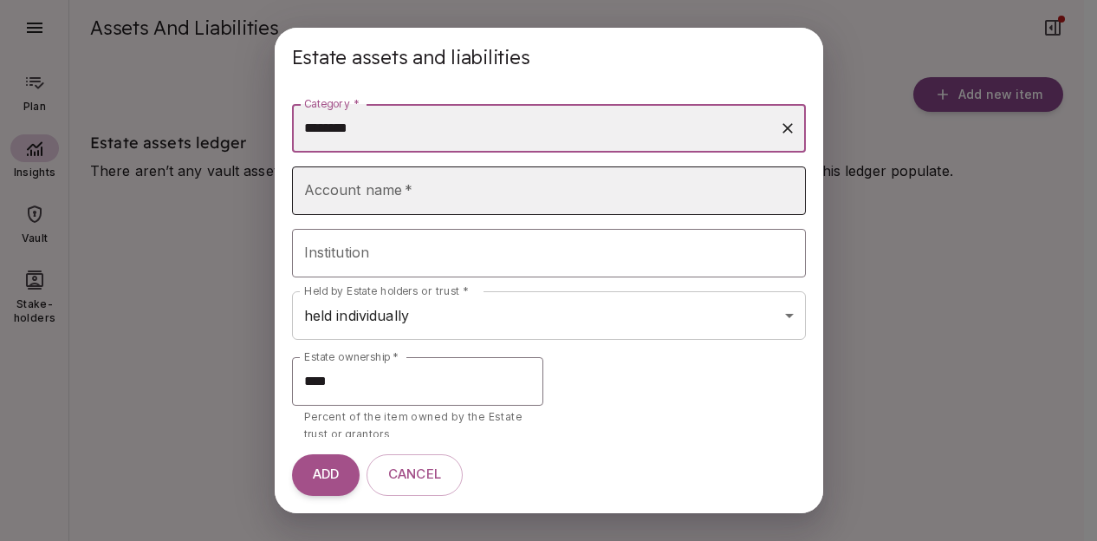
click at [371, 187] on input "Account name   *" at bounding box center [549, 190] width 514 height 49
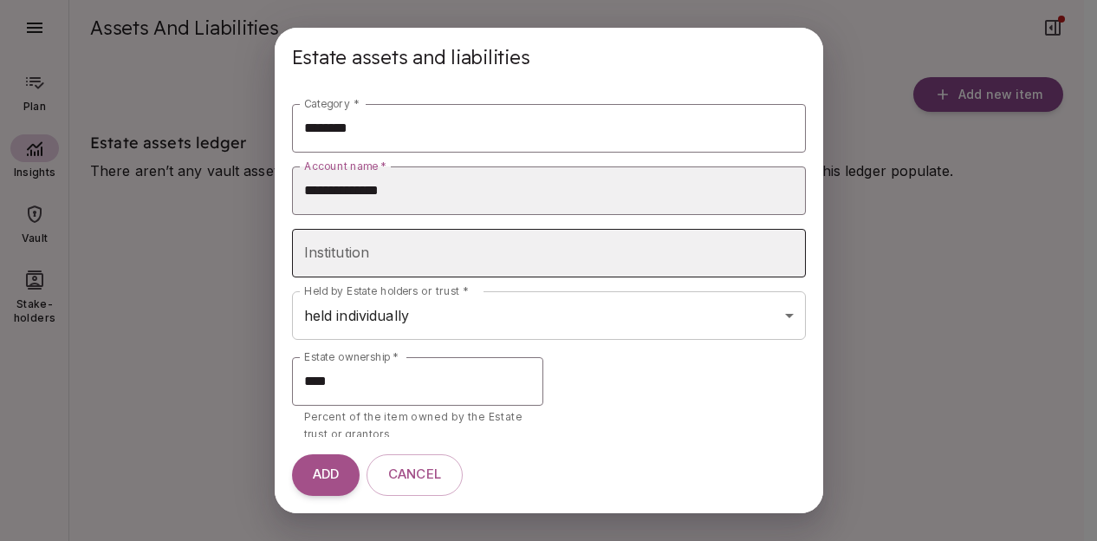
type input "**********"
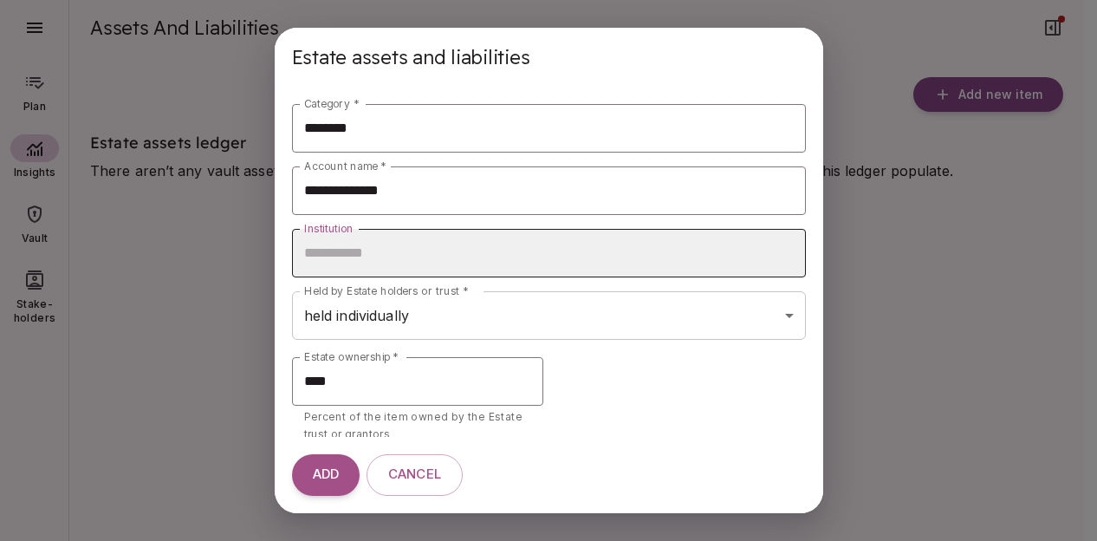
click at [342, 256] on input "Institution" at bounding box center [549, 253] width 514 height 49
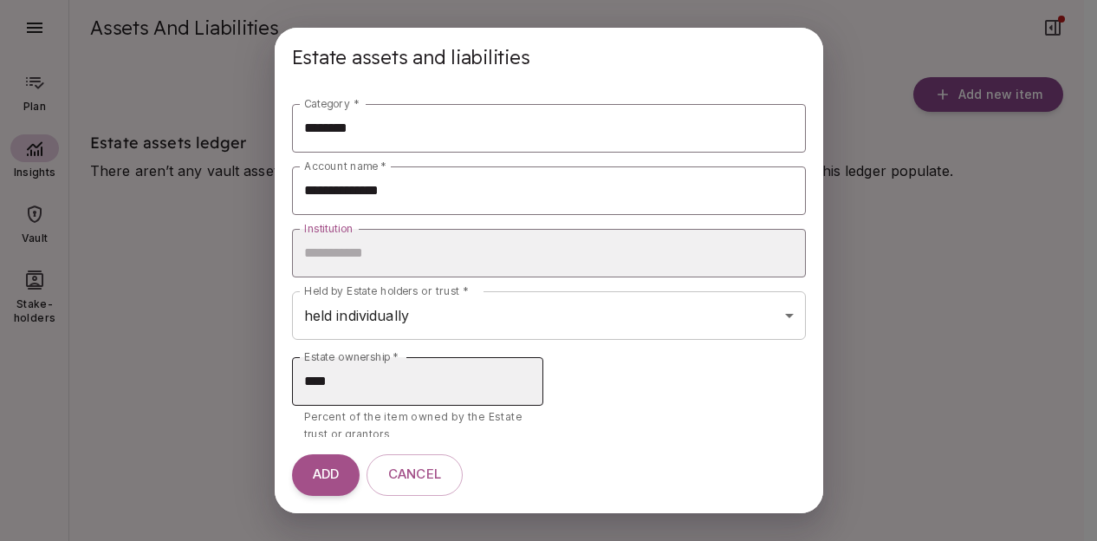
scroll to position [68, 0]
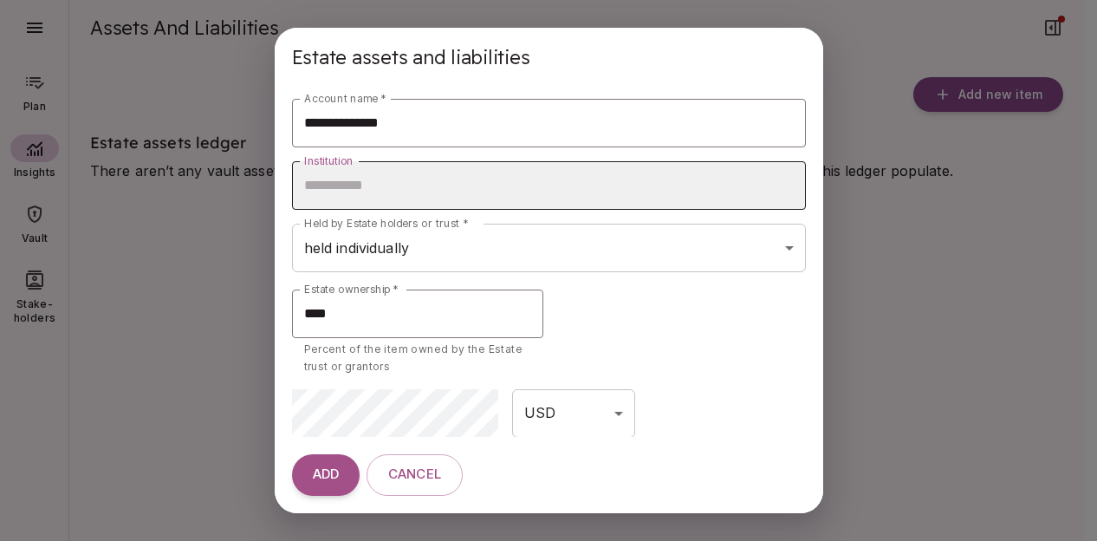
click at [503, 184] on input "Institution" at bounding box center [549, 185] width 514 height 49
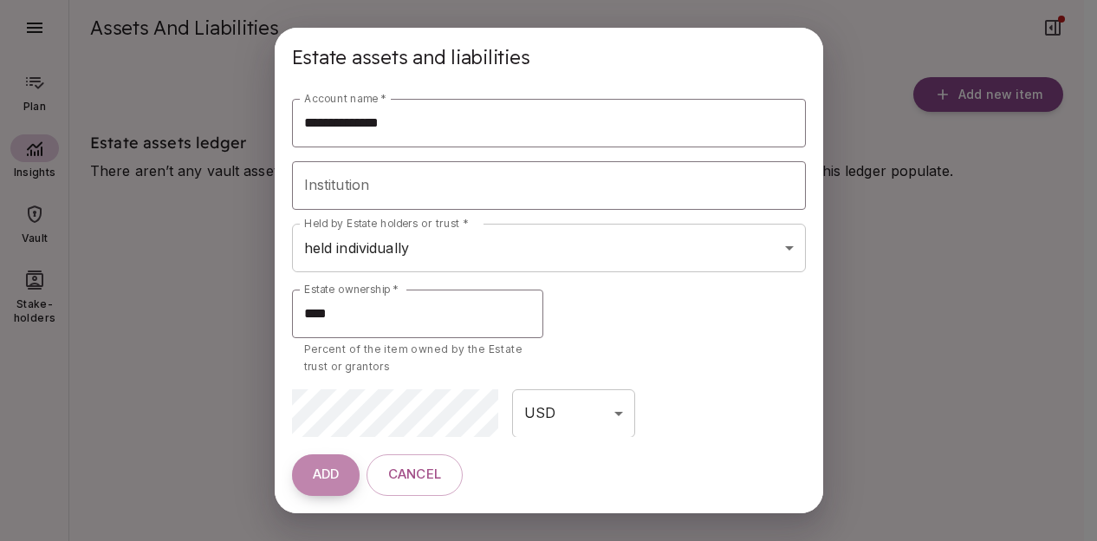
click at [321, 472] on span "ADD" at bounding box center [326, 475] width 26 height 16
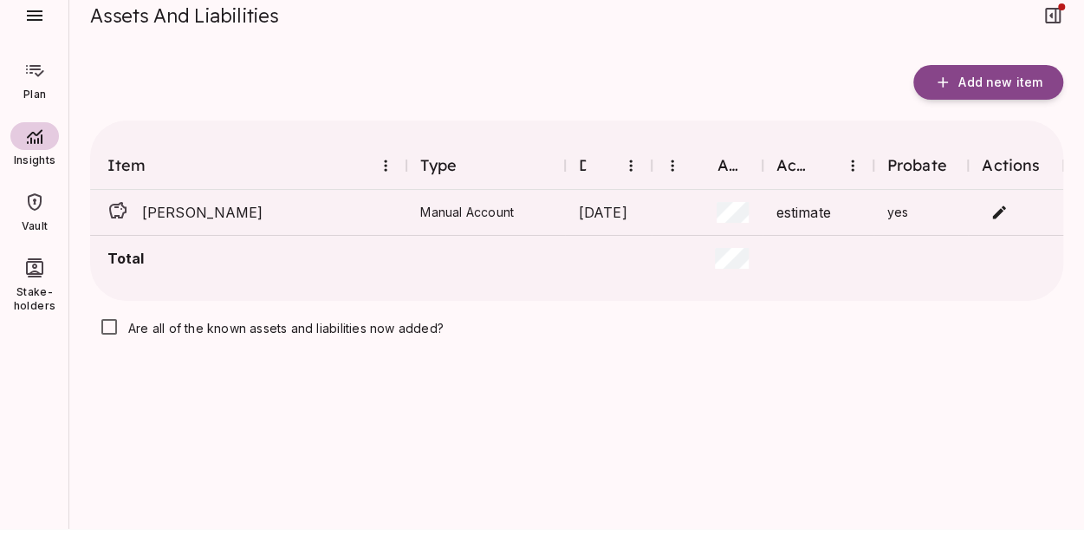
scroll to position [21, 0]
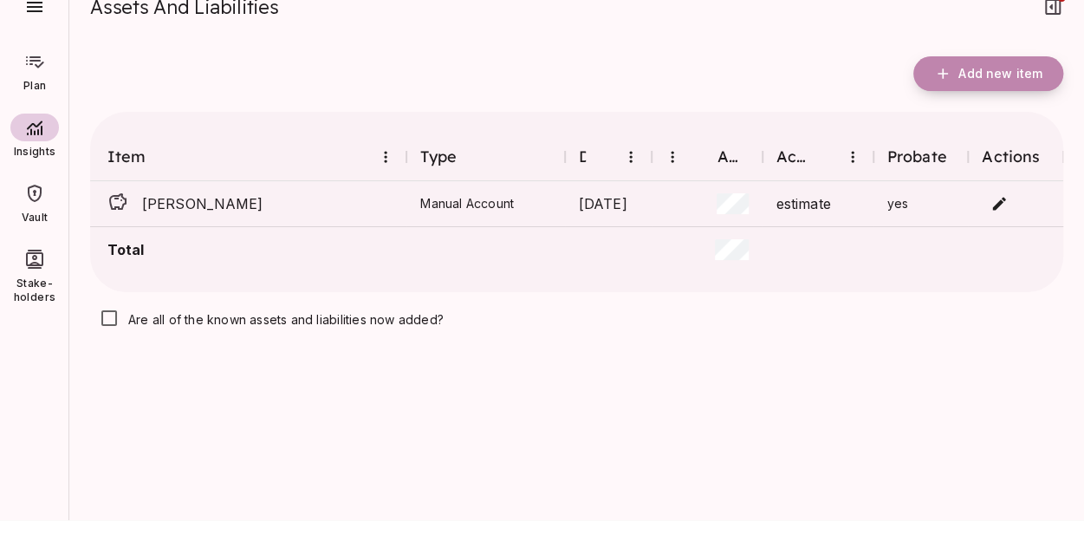
click at [995, 70] on span "Add new item" at bounding box center [1001, 74] width 84 height 16
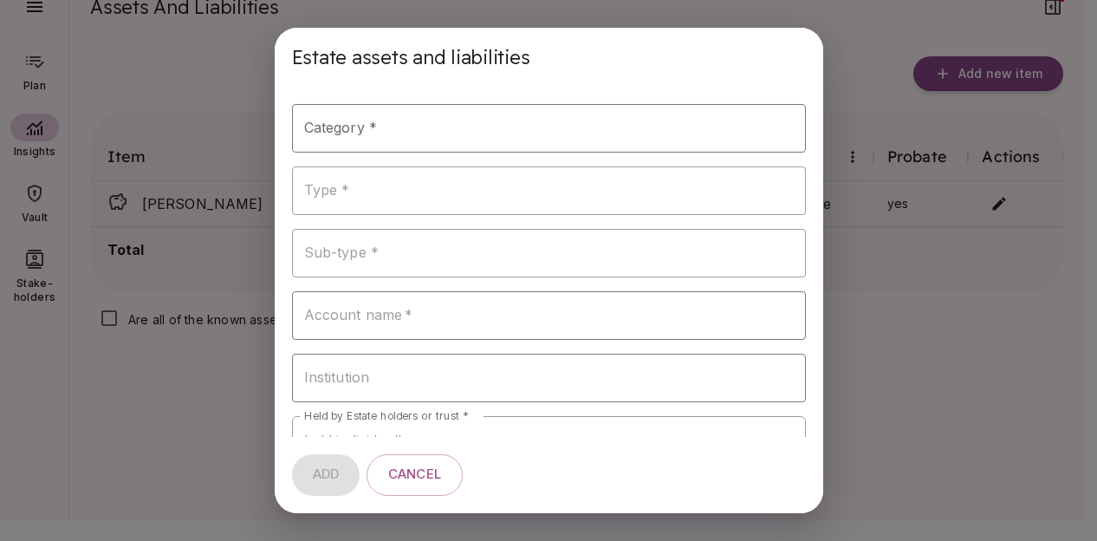
click at [879, 39] on div "**********" at bounding box center [548, 270] width 1097 height 541
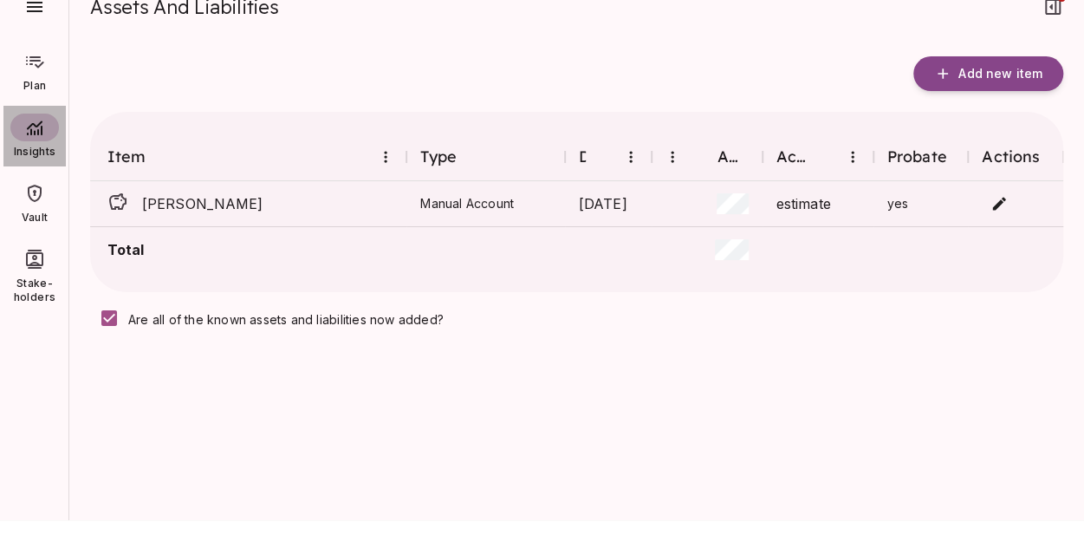
click at [38, 128] on icon at bounding box center [34, 127] width 21 height 21
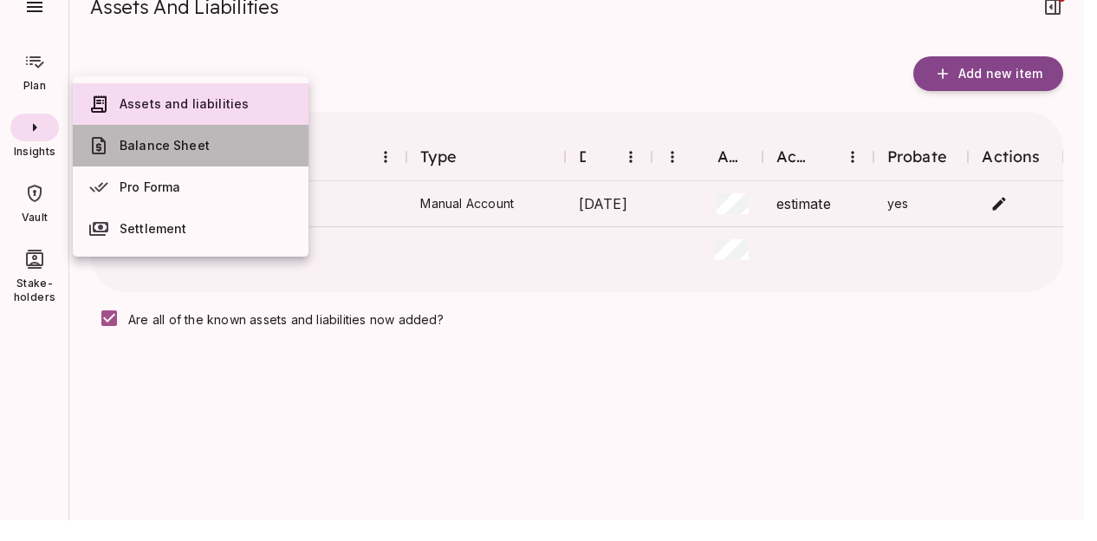
click at [175, 144] on span "Balance Sheet" at bounding box center [165, 145] width 90 height 15
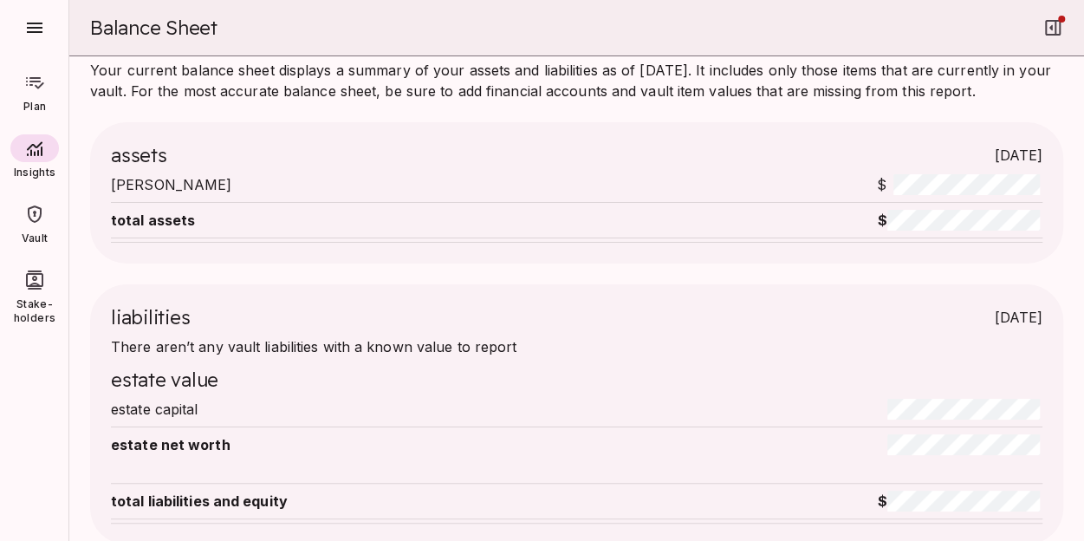
scroll to position [18, 0]
click at [34, 218] on icon at bounding box center [34, 214] width 21 height 21
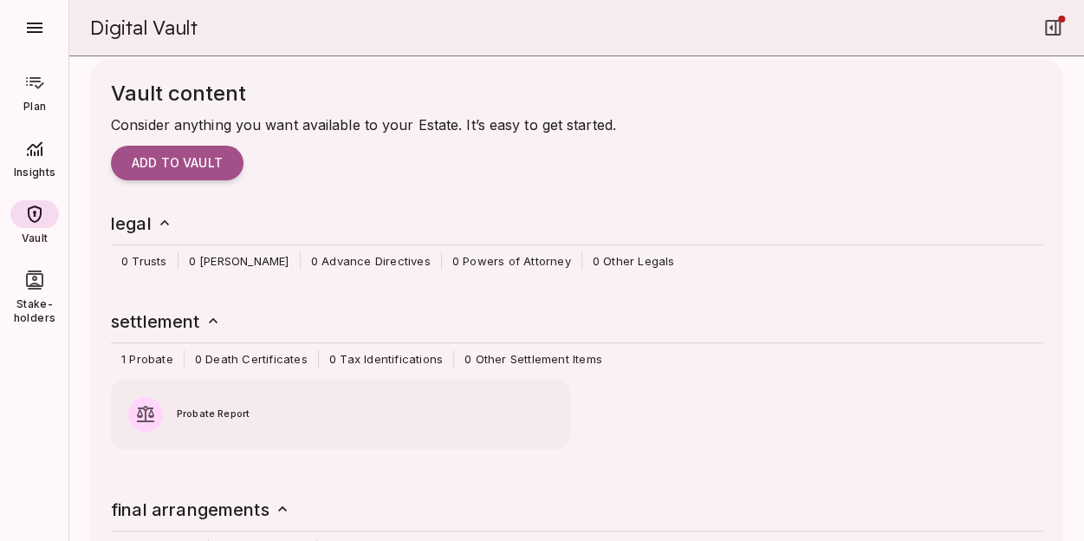
click at [198, 247] on div at bounding box center [577, 245] width 932 height 15
click at [192, 257] on span "0 [PERSON_NAME]" at bounding box center [239, 260] width 121 height 17
click at [159, 222] on icon at bounding box center [164, 222] width 17 height 17
click at [1050, 20] on icon "button" at bounding box center [1053, 28] width 16 height 16
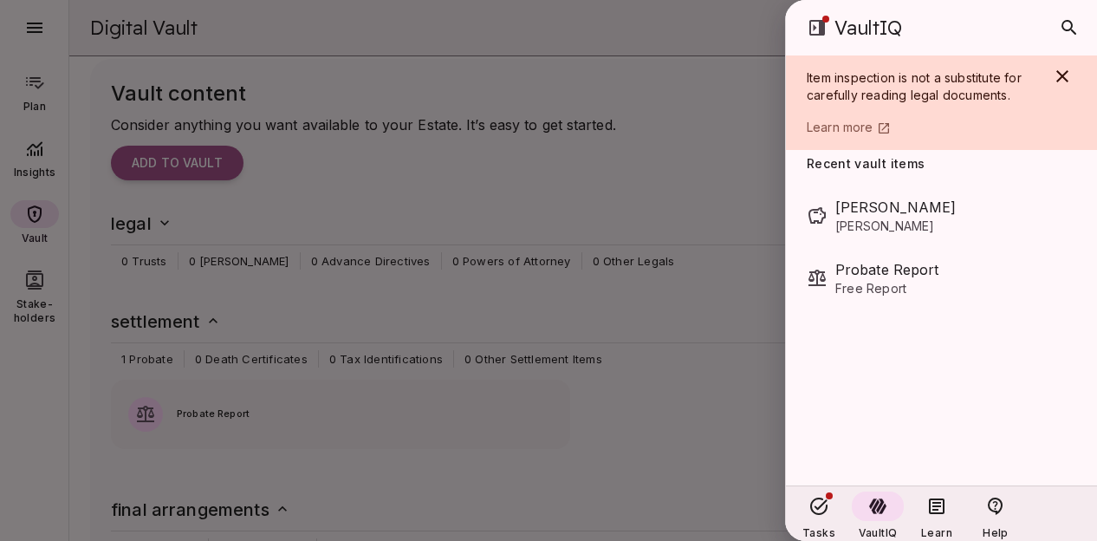
click at [709, 339] on div at bounding box center [548, 270] width 1097 height 541
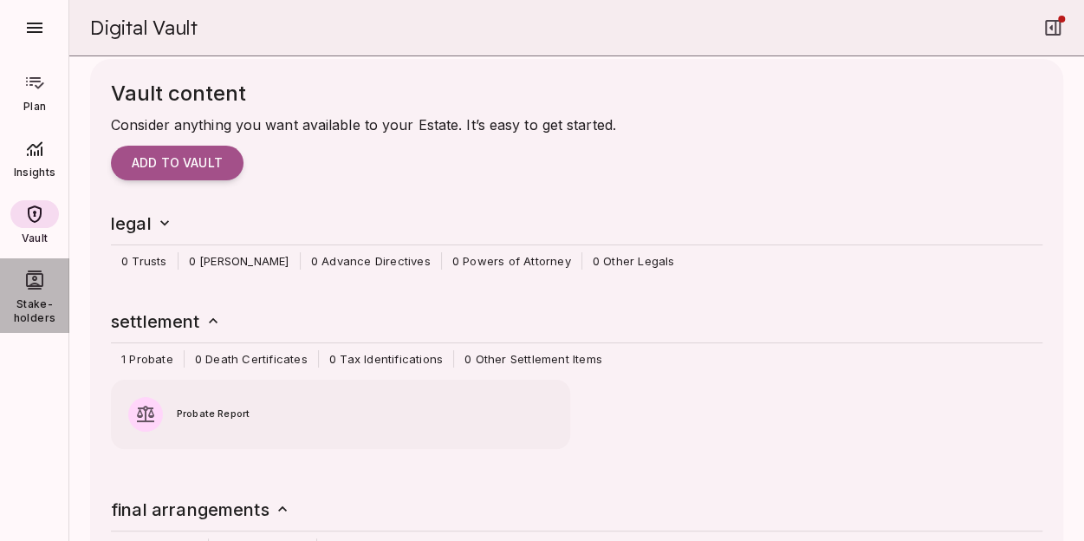
click at [36, 292] on div at bounding box center [34, 280] width 49 height 28
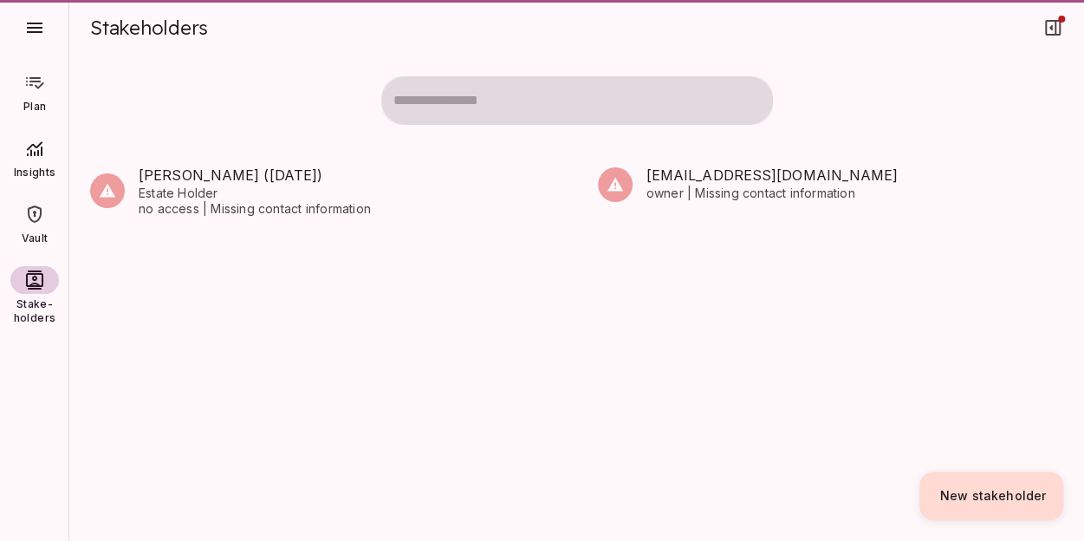
scroll to position [0, 0]
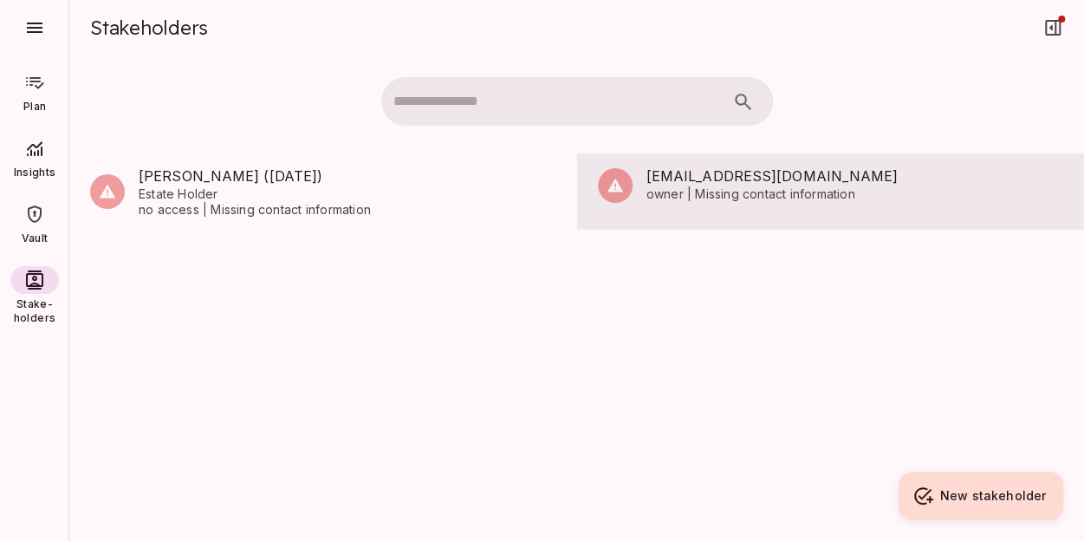
click at [752, 193] on span "owner | Missing contact information" at bounding box center [856, 194] width 418 height 16
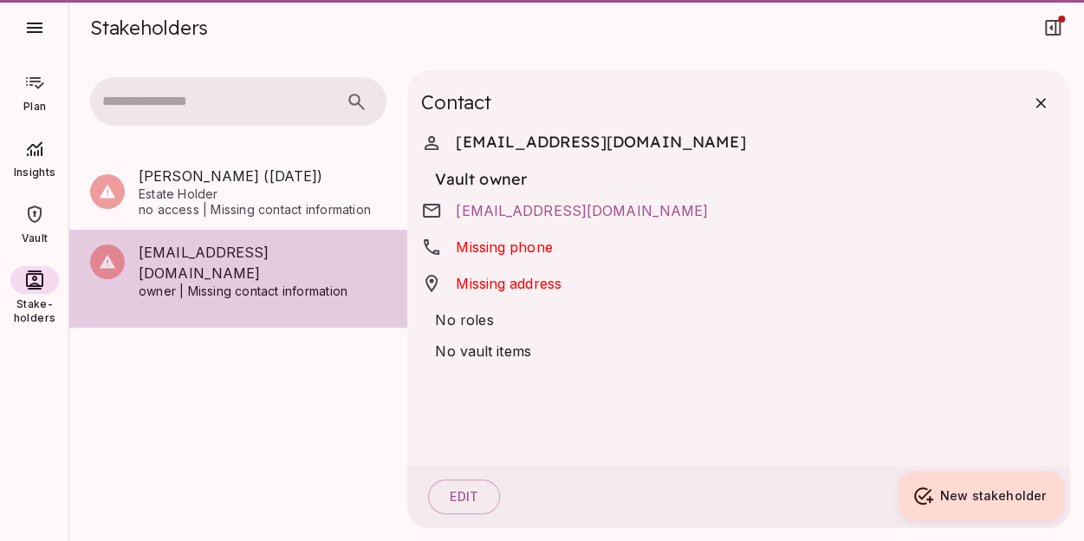
scroll to position [21, 0]
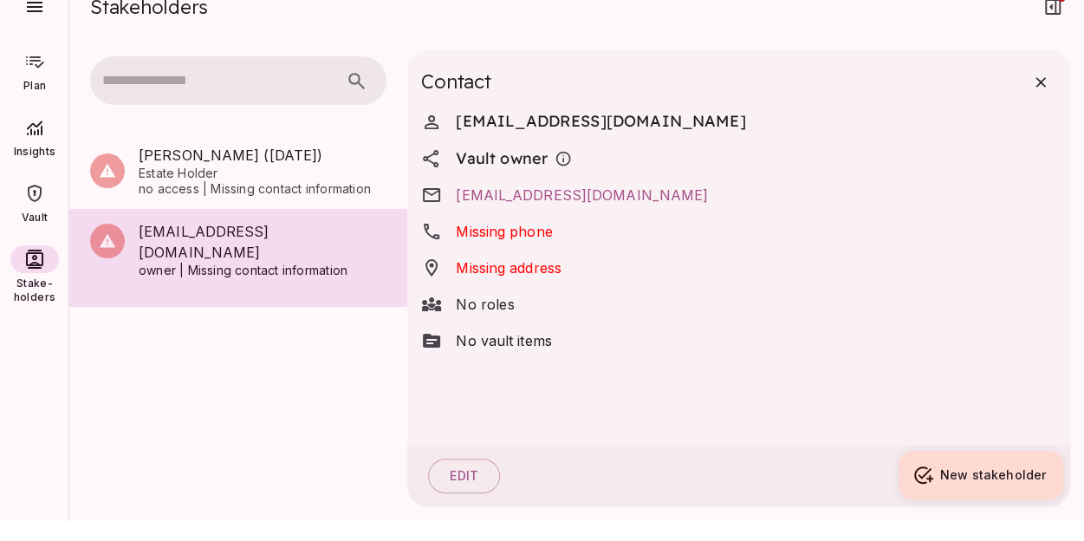
click at [503, 229] on span "Missing phone" at bounding box center [504, 231] width 96 height 21
click at [533, 230] on span "Missing phone" at bounding box center [504, 231] width 96 height 21
click at [463, 472] on button "Edit" at bounding box center [464, 476] width 72 height 35
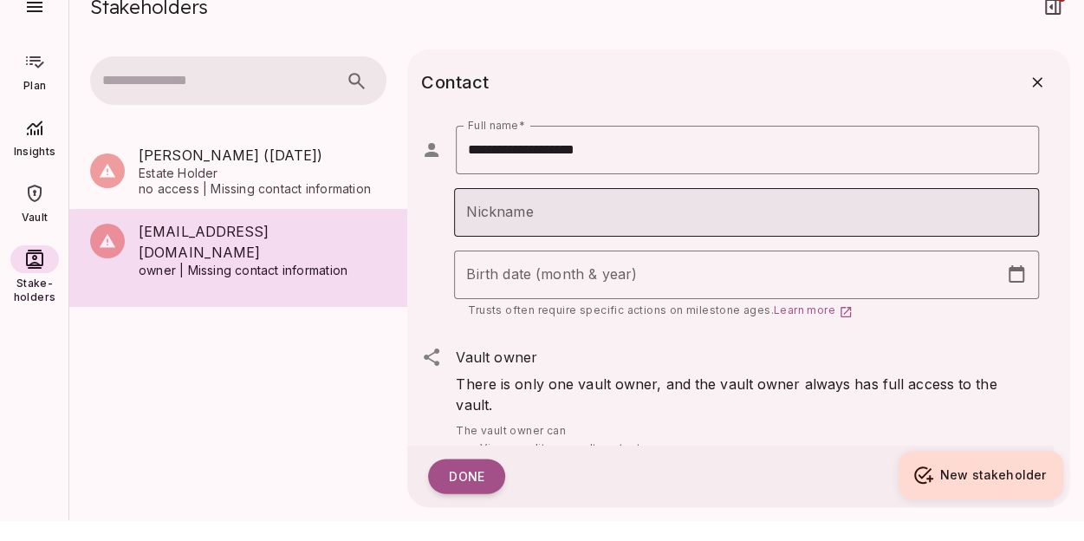
click at [544, 206] on input "Nickname" at bounding box center [746, 212] width 585 height 49
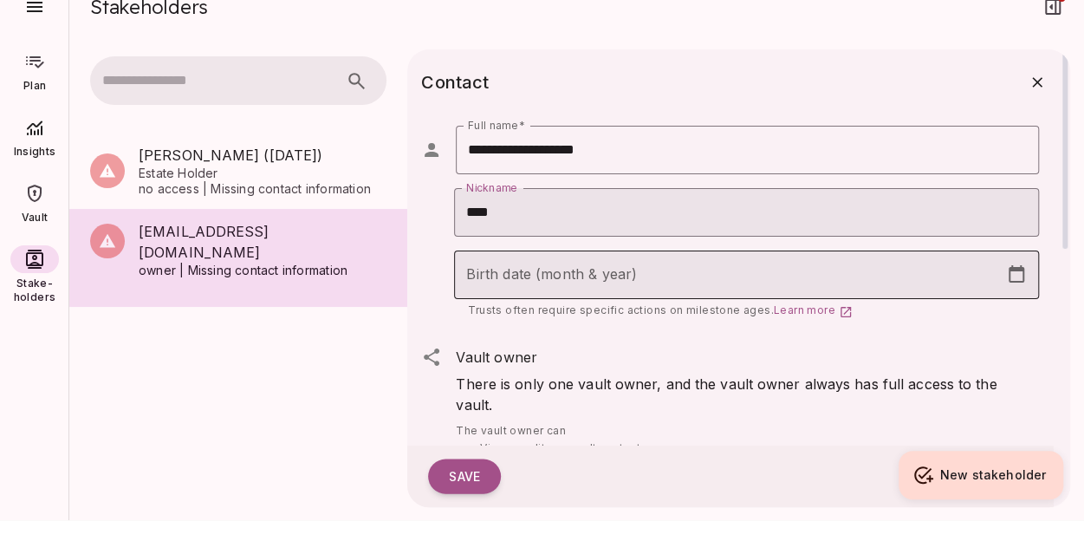
type input "****"
click at [527, 271] on input "Birth date (month & year)" at bounding box center [726, 275] width 545 height 49
select select "****"
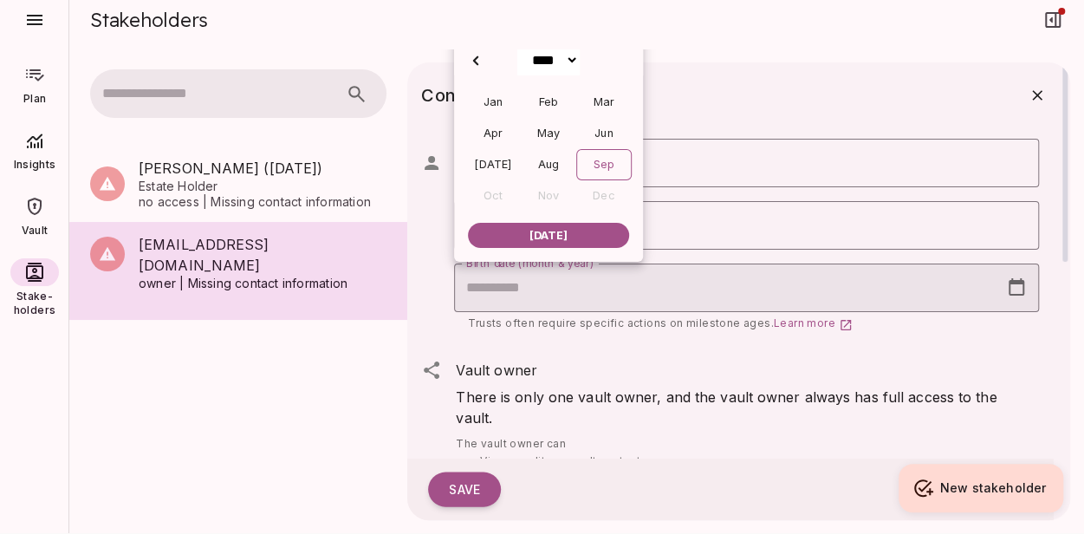
scroll to position [0, 0]
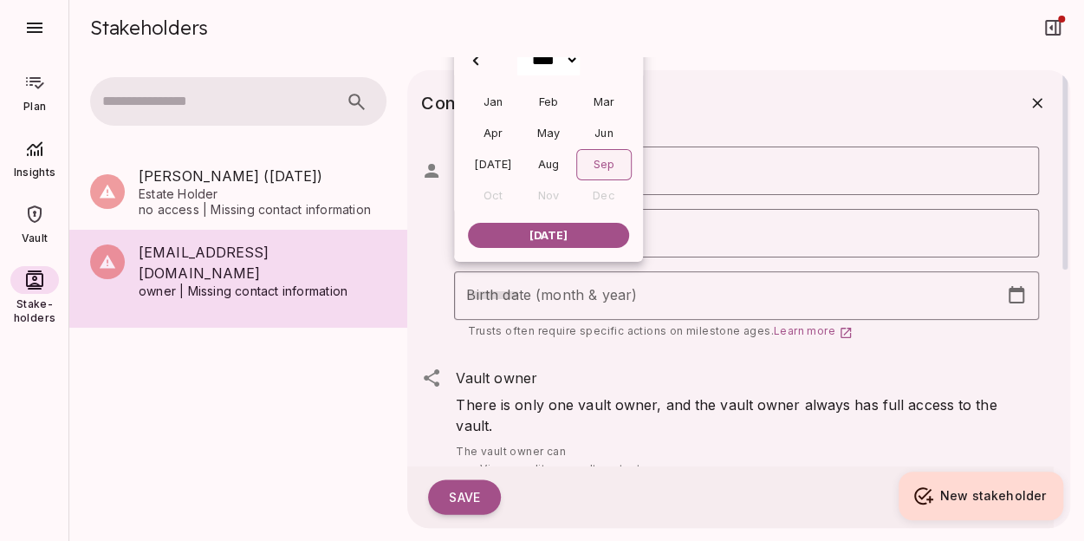
click at [605, 160] on div "Sep" at bounding box center [603, 164] width 55 height 31
type input "**********"
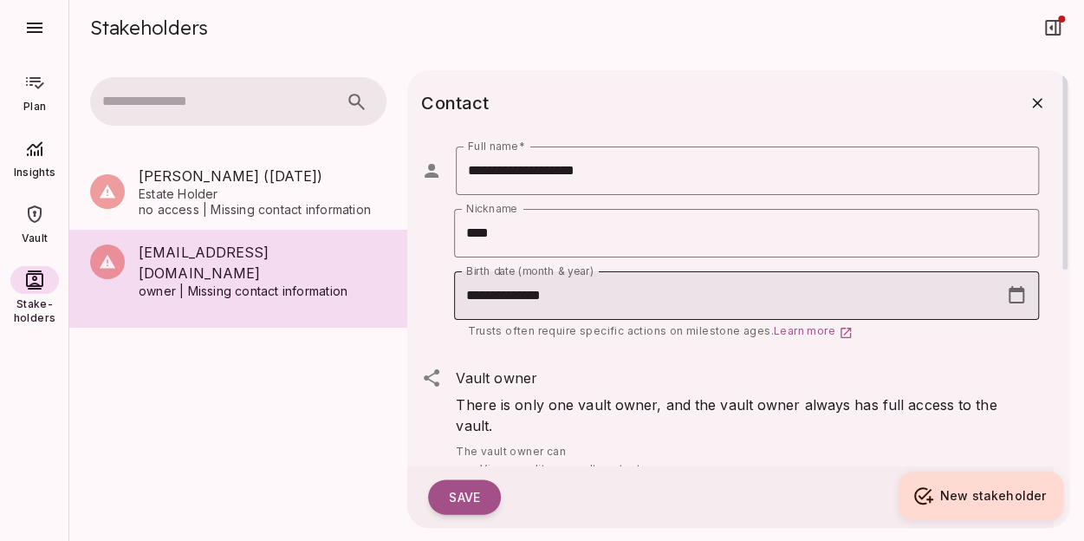
select select "****"
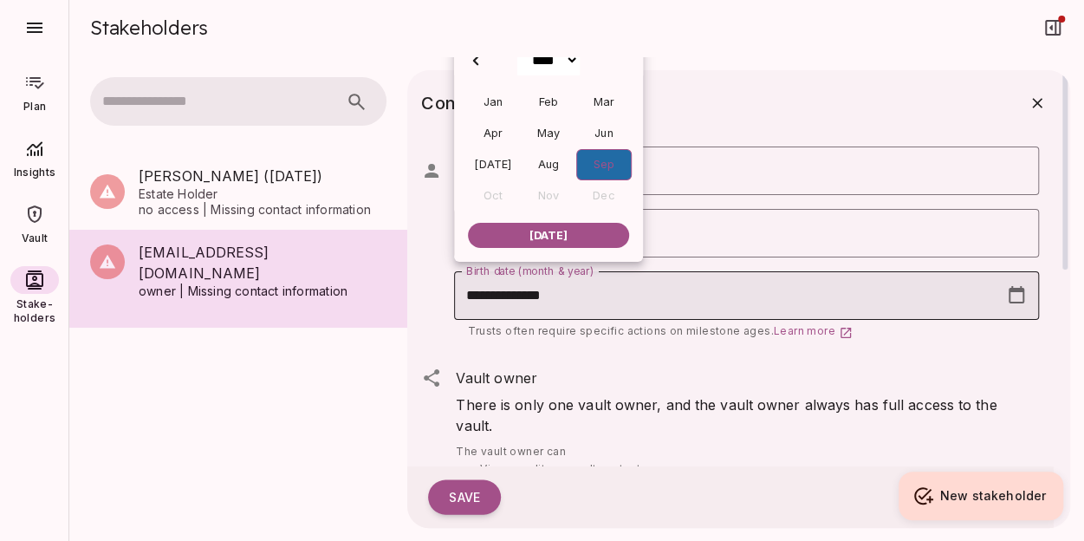
drag, startPoint x: 541, startPoint y: 292, endPoint x: 595, endPoint y: 284, distance: 55.2
click at [595, 284] on input "**********" at bounding box center [726, 295] width 545 height 49
type input "**********"
select select "****"
type input "**********"
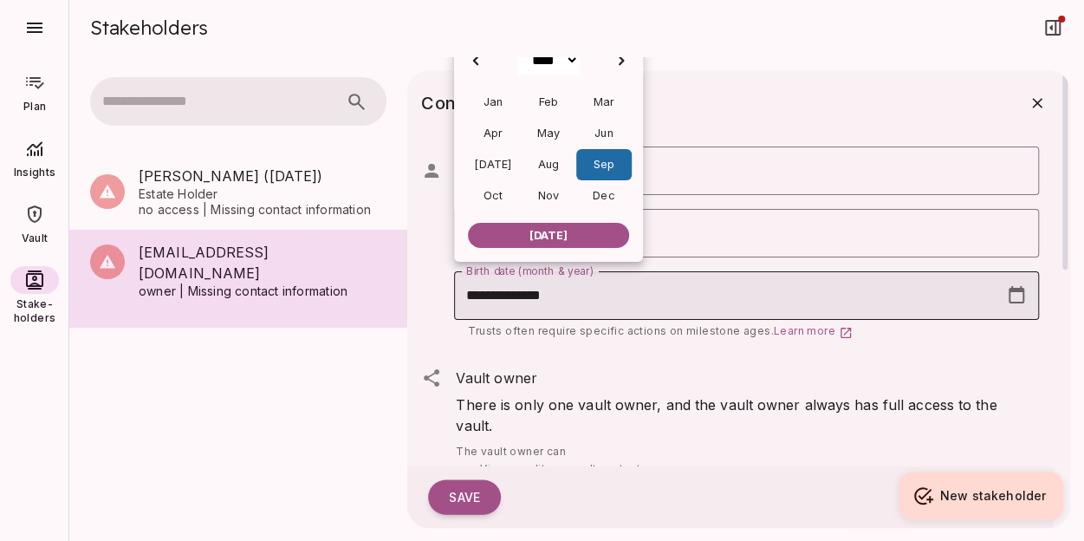
select select "****"
type input "**********"
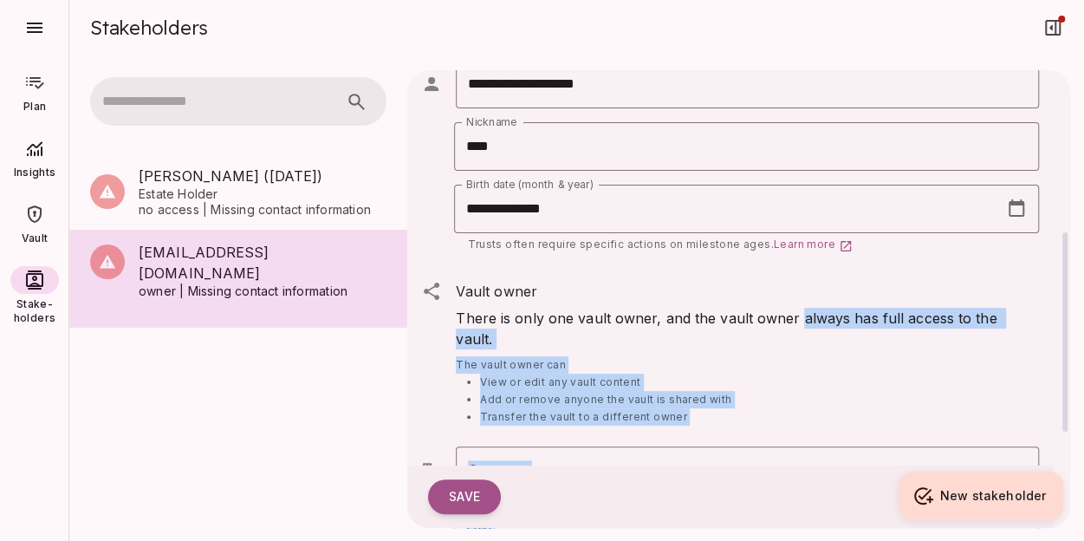
scroll to position [173, 0]
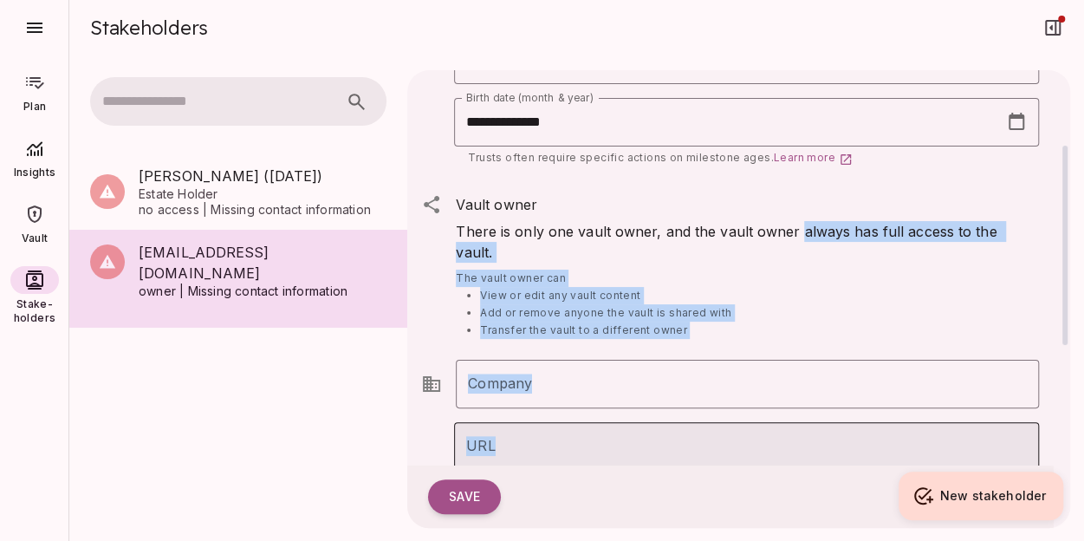
drag, startPoint x: 791, startPoint y: 407, endPoint x: 765, endPoint y: 407, distance: 25.1
click at [765, 407] on div "**********" at bounding box center [730, 430] width 646 height 943
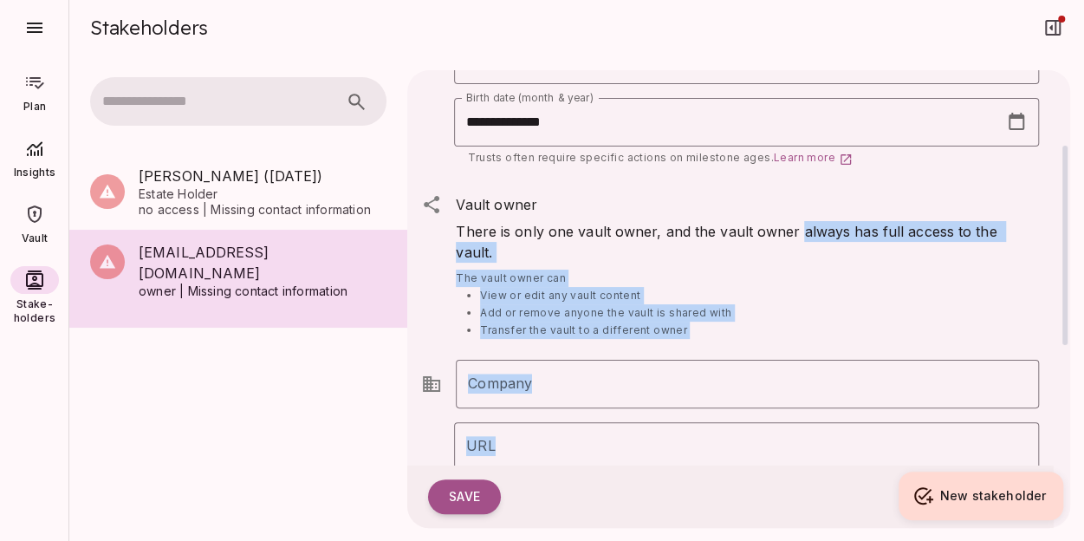
click at [887, 304] on li "Add or remove anyone the vault is shared with" at bounding box center [753, 312] width 547 height 17
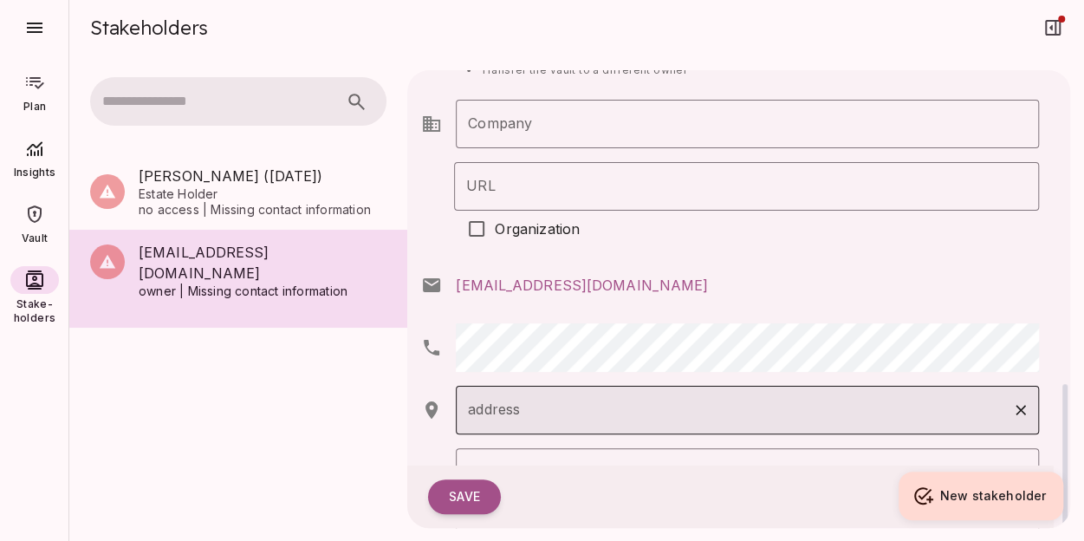
scroll to position [520, 0]
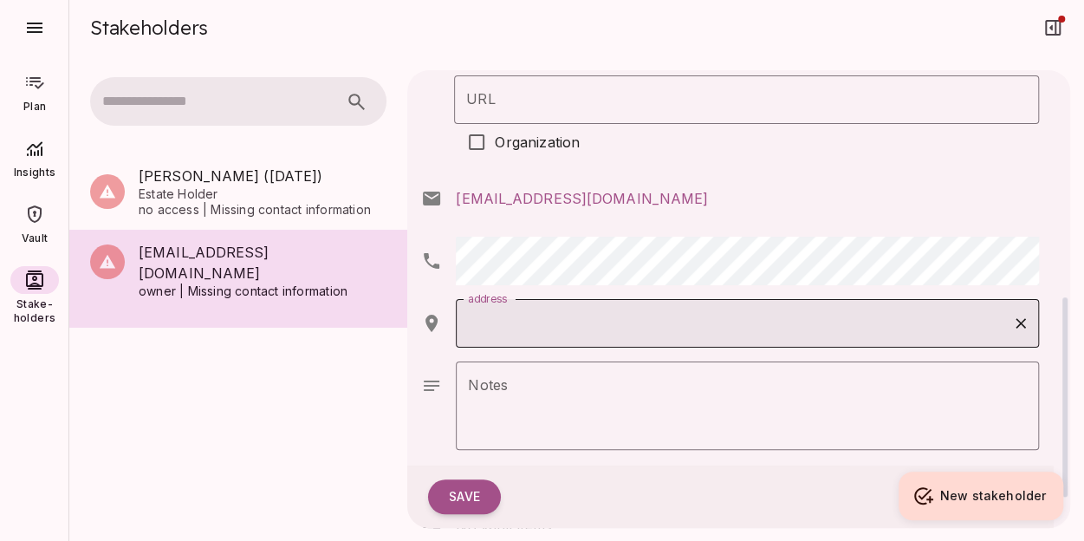
click at [551, 311] on input "address" at bounding box center [735, 323] width 542 height 33
type input "**********"
type input "*********"
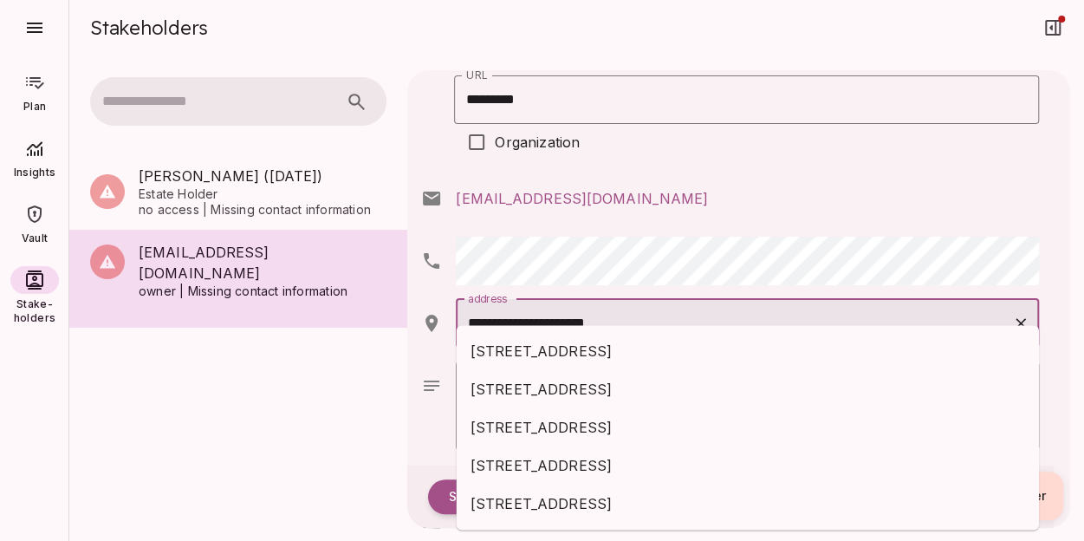
click at [678, 348] on span "[STREET_ADDRESS]" at bounding box center [748, 351] width 555 height 21
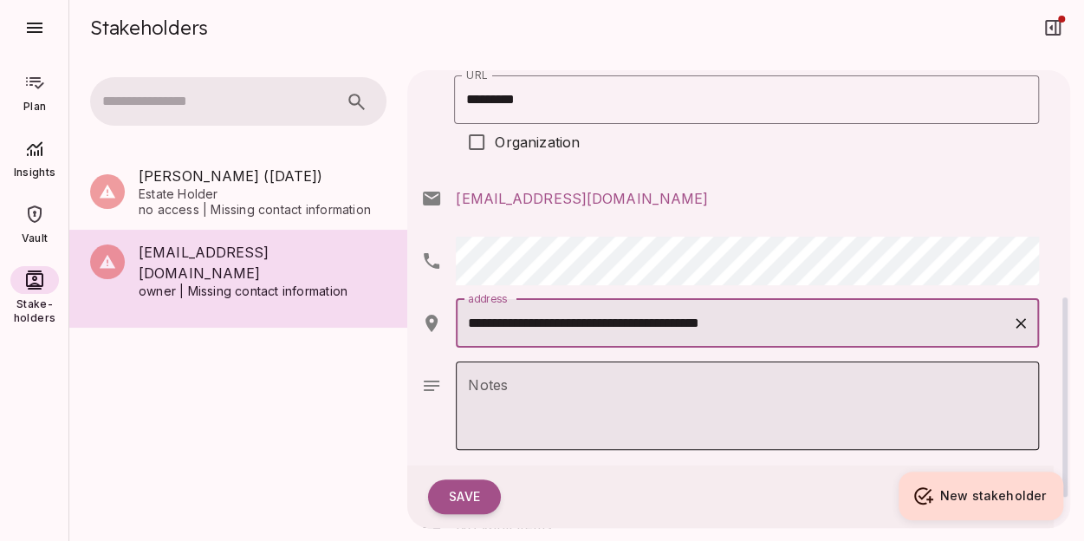
type input "**********"
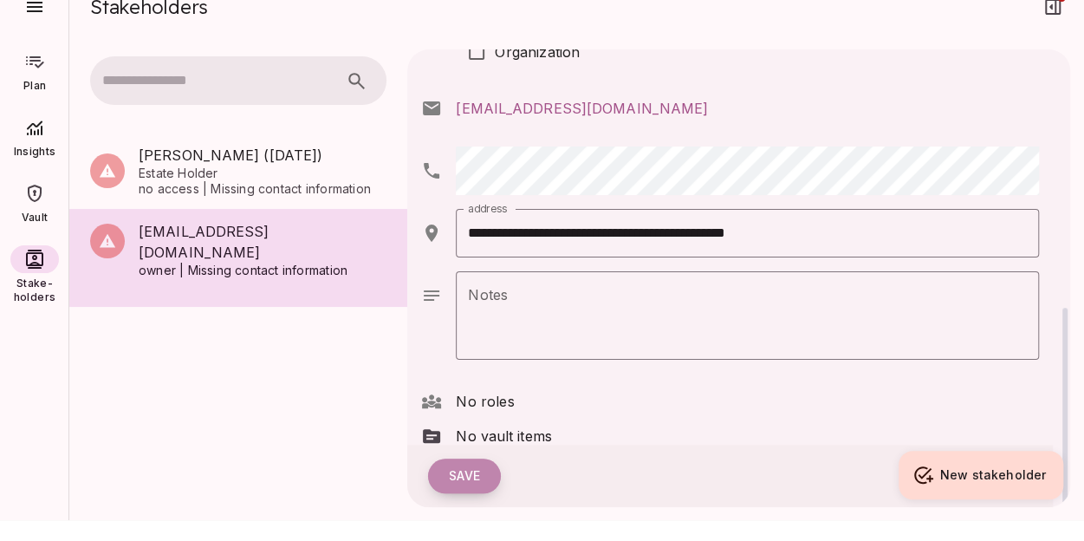
click at [459, 476] on button "Save" at bounding box center [464, 476] width 73 height 35
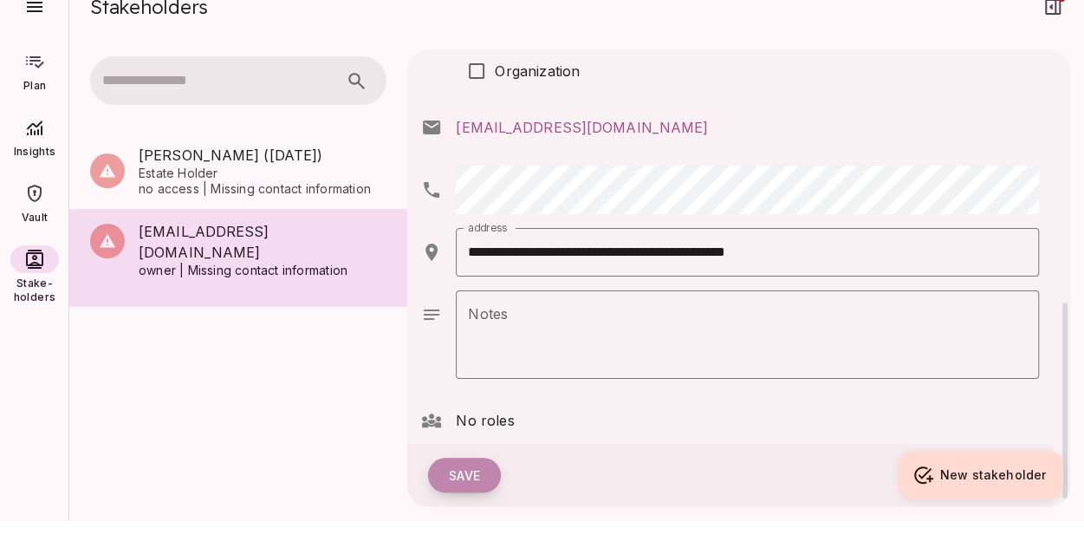
click at [476, 480] on button "Save" at bounding box center [464, 476] width 73 height 35
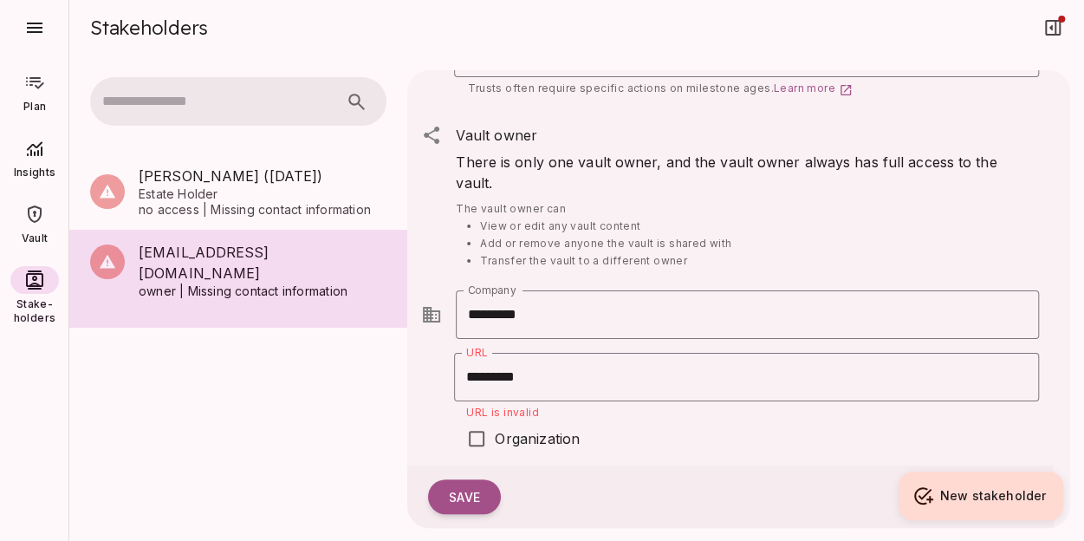
scroll to position [156, 0]
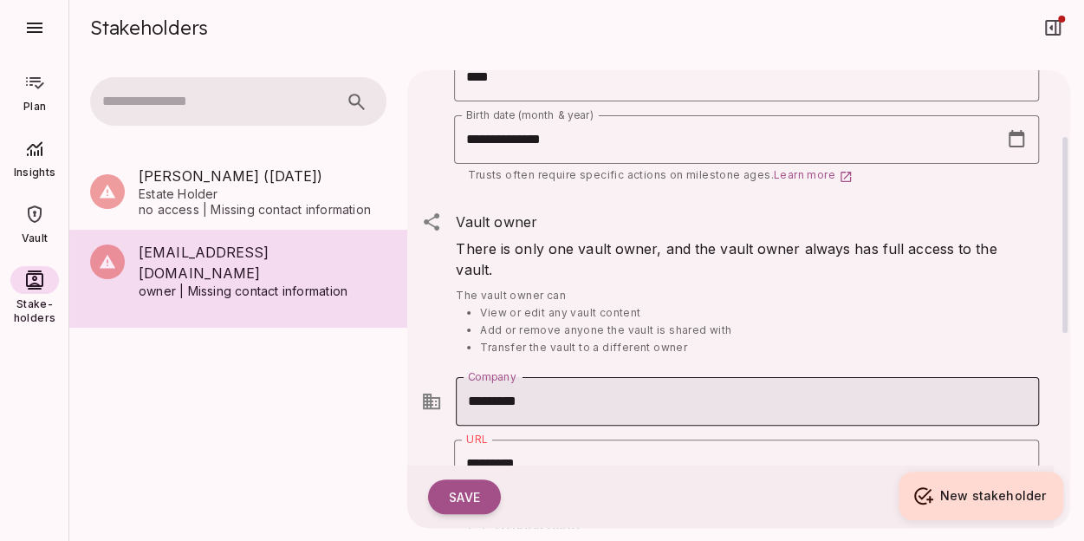
drag, startPoint x: 563, startPoint y: 381, endPoint x: 577, endPoint y: 374, distance: 15.5
click at [570, 377] on input "*********" at bounding box center [747, 401] width 583 height 49
click at [682, 396] on input "*********" at bounding box center [747, 401] width 583 height 49
click at [465, 498] on button "Save" at bounding box center [464, 496] width 73 height 35
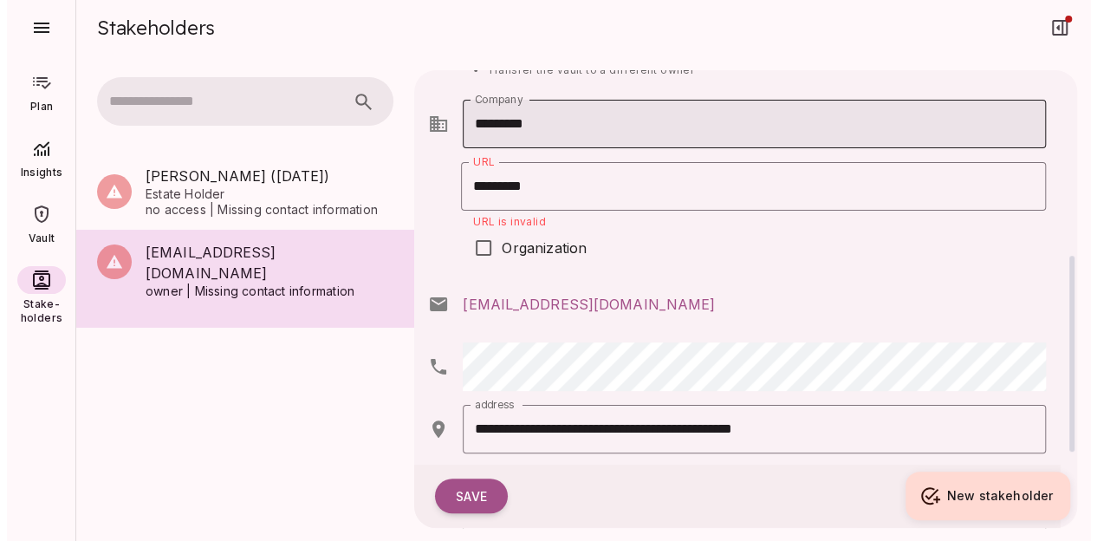
scroll to position [347, 0]
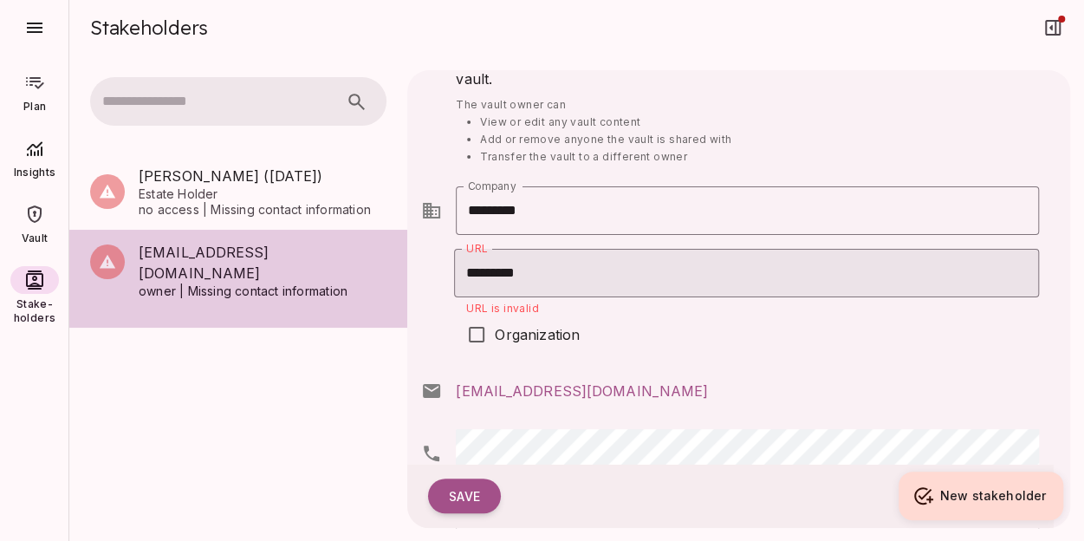
drag, startPoint x: 546, startPoint y: 251, endPoint x: 402, endPoint y: 249, distance: 143.9
click at [402, 249] on div "**********" at bounding box center [576, 298] width 1015 height 485
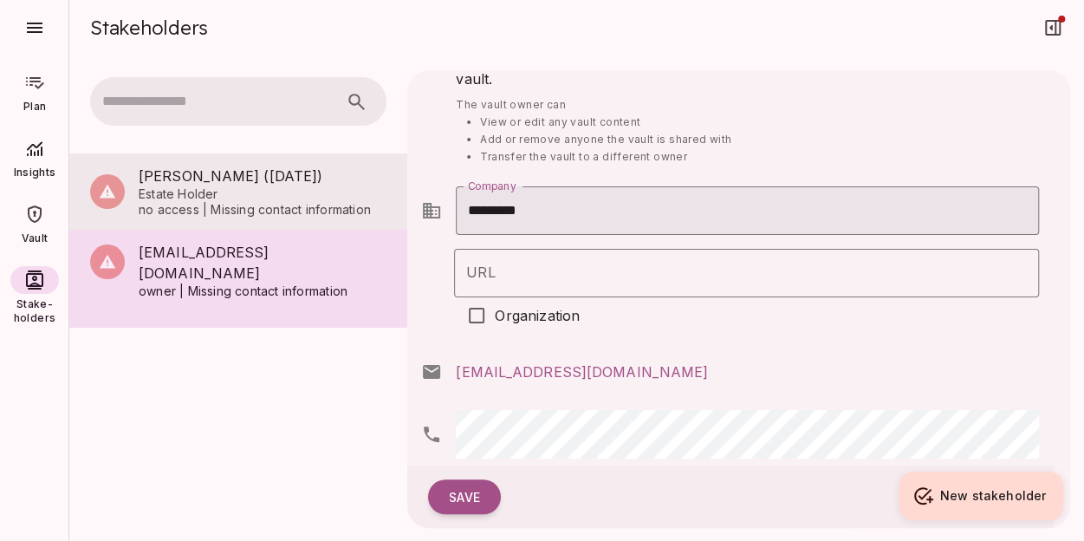
drag, startPoint x: 555, startPoint y: 200, endPoint x: 376, endPoint y: 171, distance: 181.0
click at [385, 184] on div "**********" at bounding box center [576, 298] width 1015 height 485
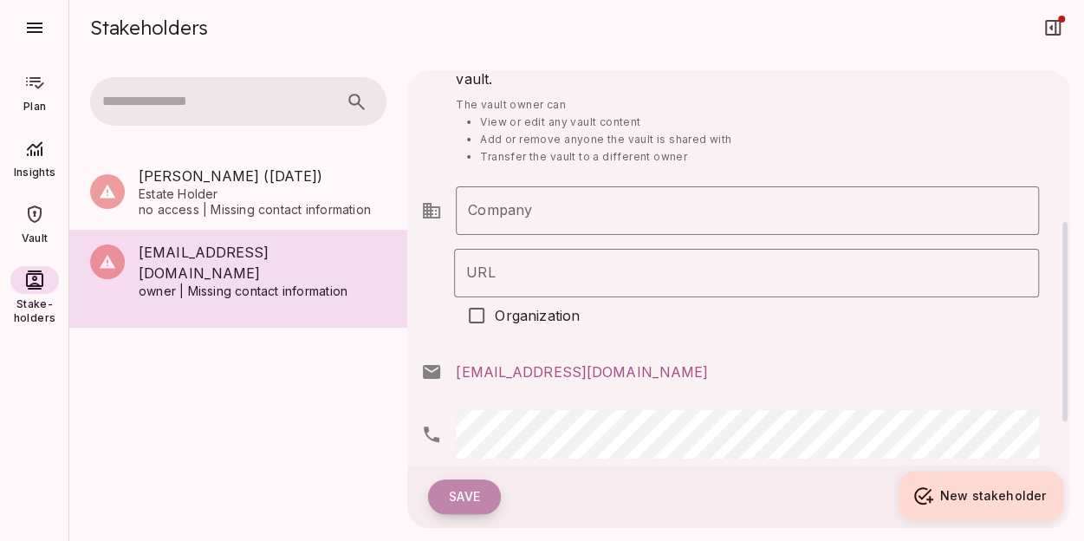
click at [459, 494] on button "Save" at bounding box center [464, 496] width 73 height 35
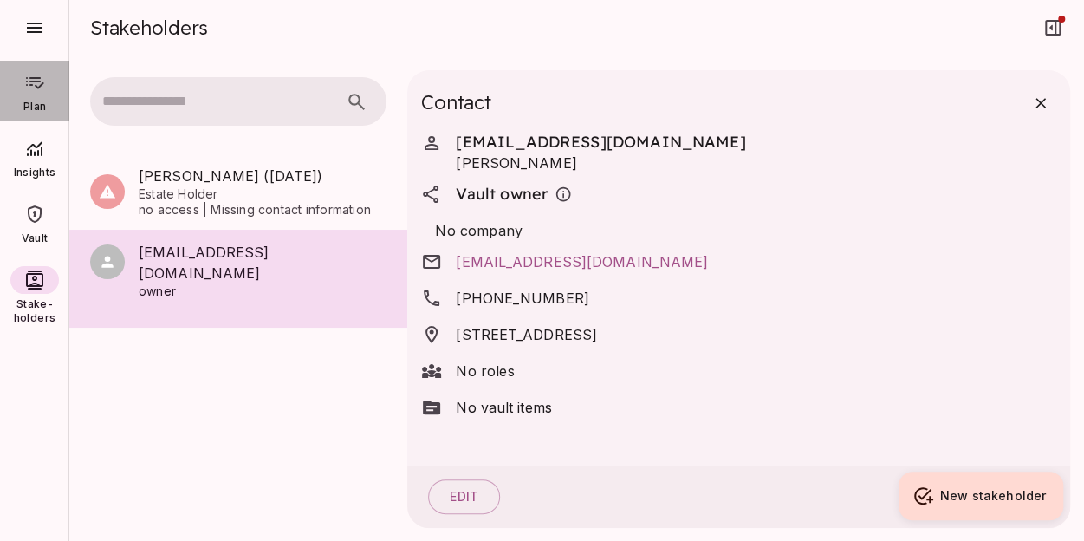
click at [36, 84] on icon at bounding box center [34, 82] width 21 height 21
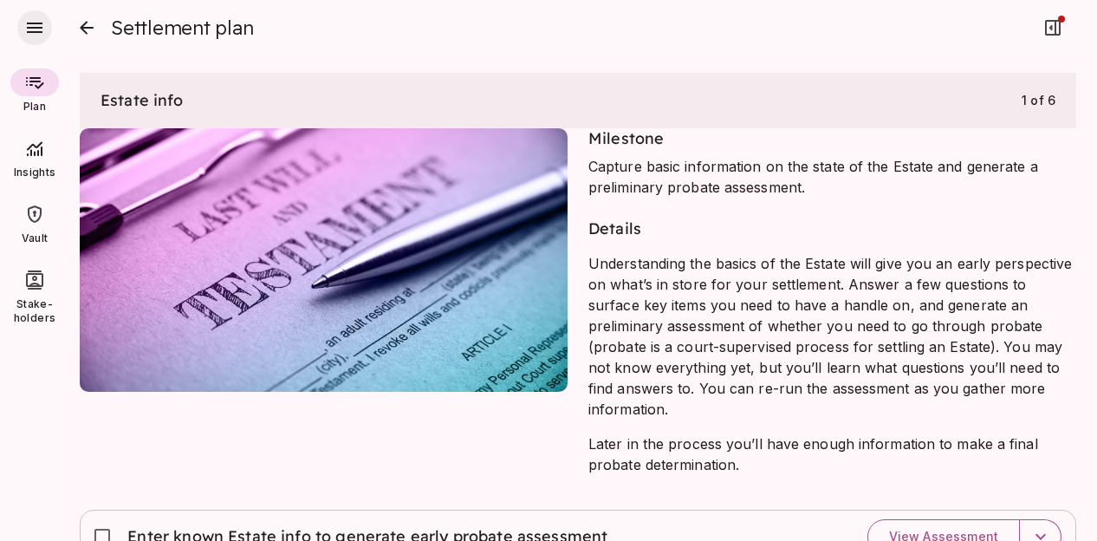
click at [32, 27] on icon "button" at bounding box center [35, 28] width 16 height 10
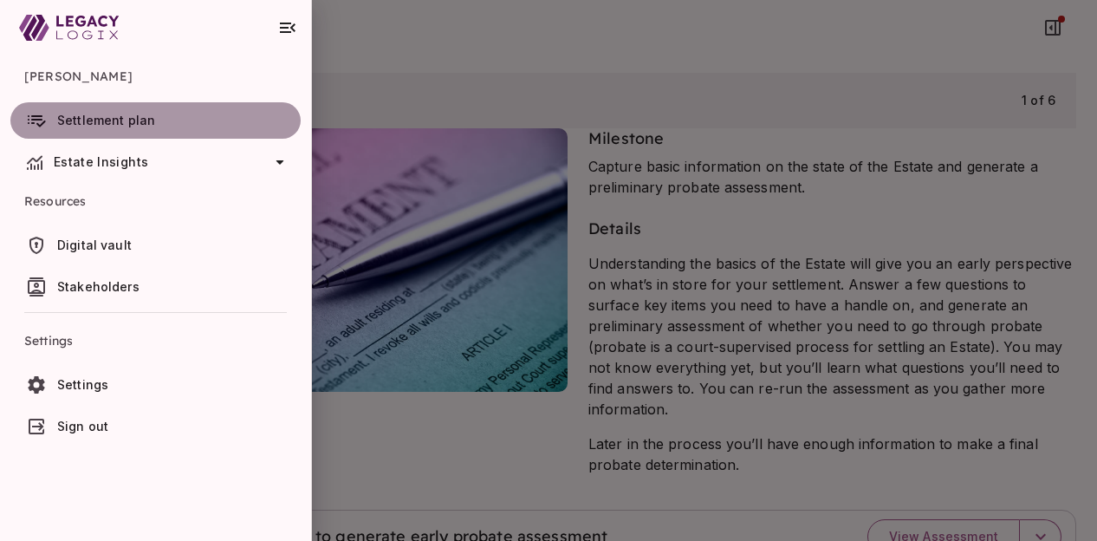
click at [121, 124] on span "Settlement plan" at bounding box center [106, 120] width 98 height 15
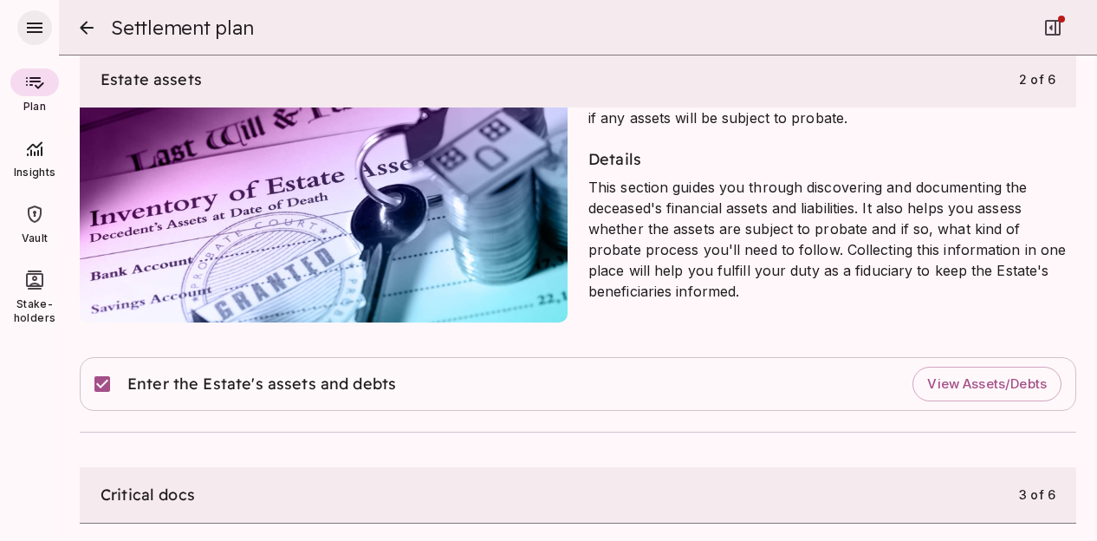
scroll to position [260, 0]
